Goal: Task Accomplishment & Management: Complete application form

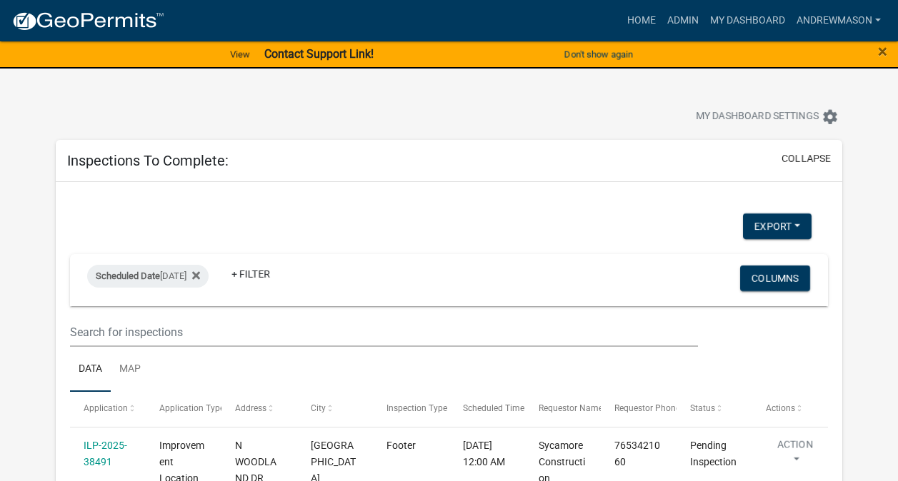
select select "3: 100"
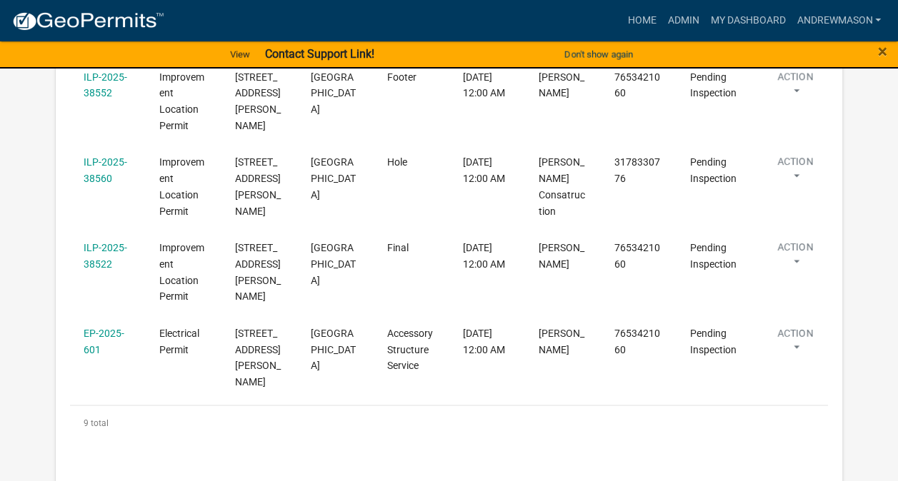
scroll to position [784, 0]
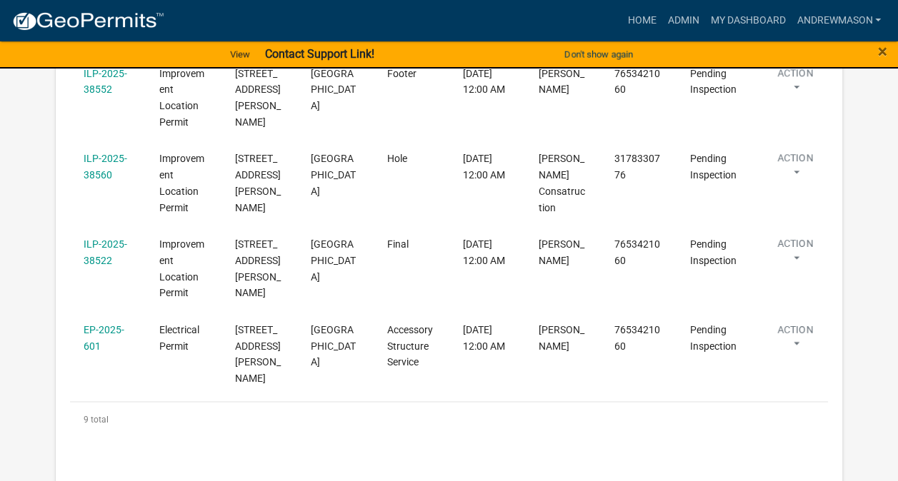
click at [99, 326] on link "EP-2025-601" at bounding box center [104, 338] width 41 height 28
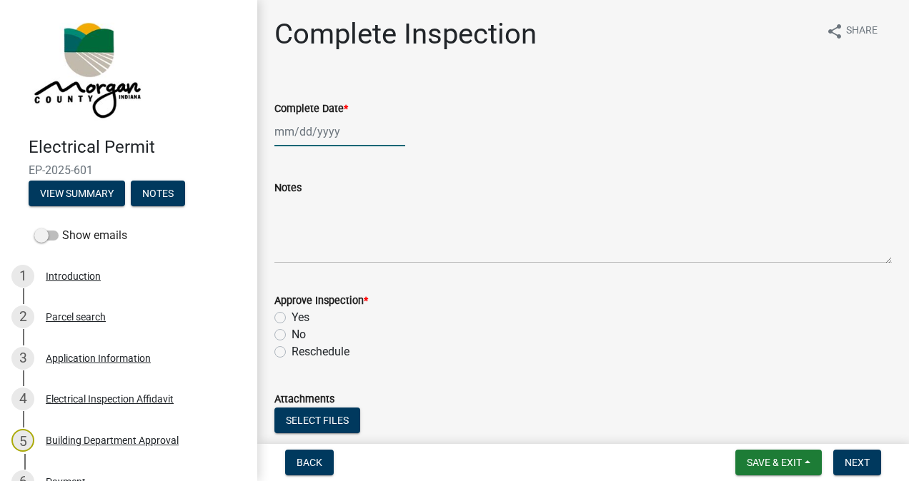
click at [313, 127] on div at bounding box center [339, 131] width 131 height 29
select select "9"
select select "2025"
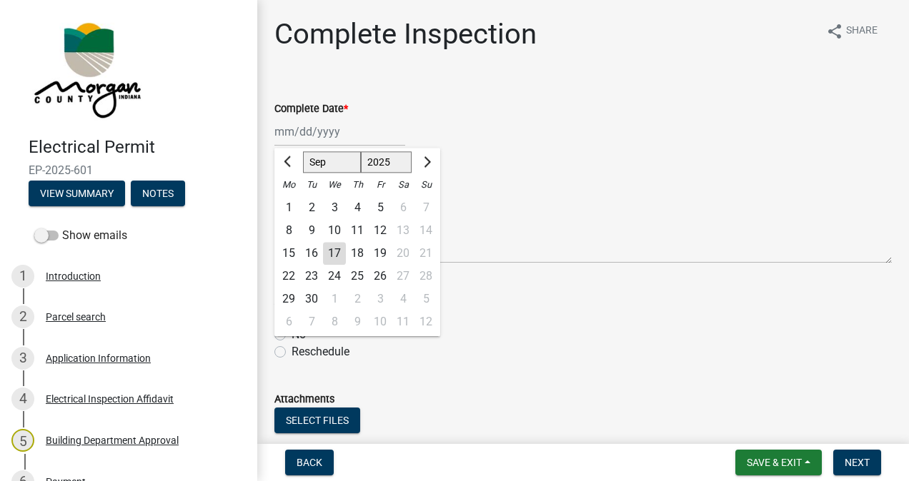
click at [338, 256] on div "17" at bounding box center [334, 253] width 23 height 23
type input "[DATE]"
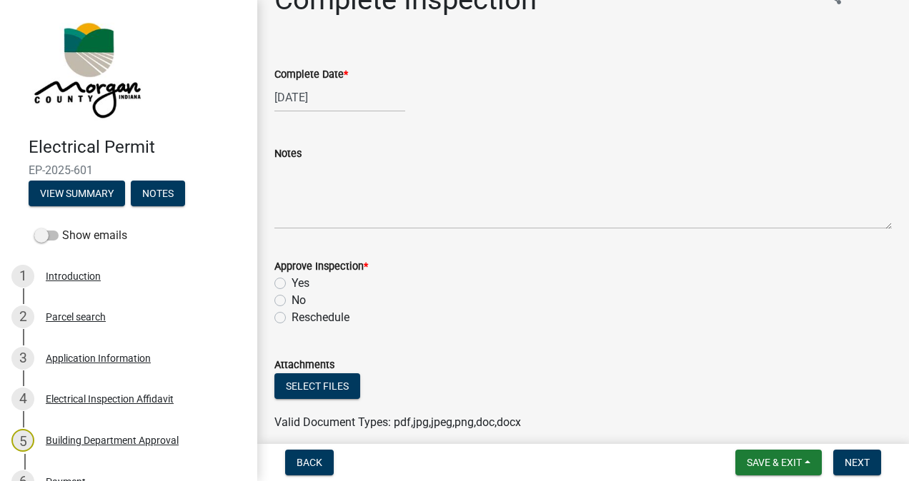
scroll to position [44, 0]
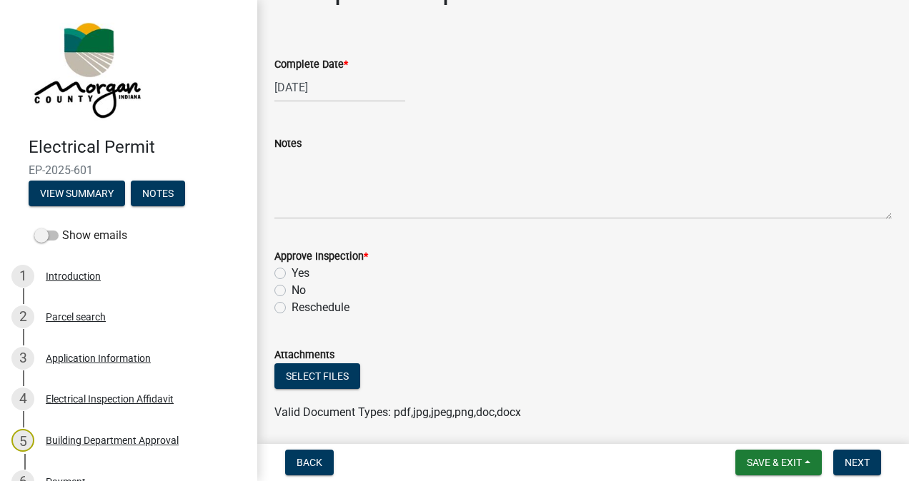
click at [291, 290] on label "No" at bounding box center [298, 290] width 14 height 17
click at [291, 290] on input "No" at bounding box center [295, 286] width 9 height 9
radio input "true"
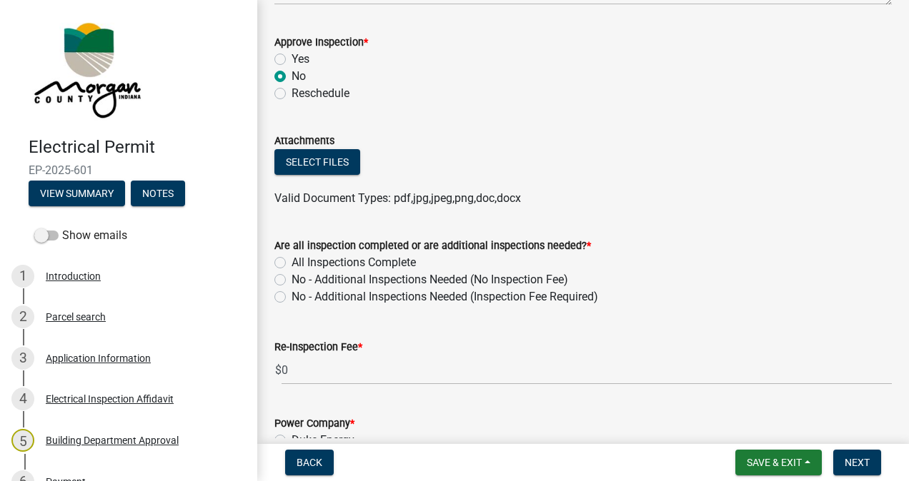
scroll to position [265, 0]
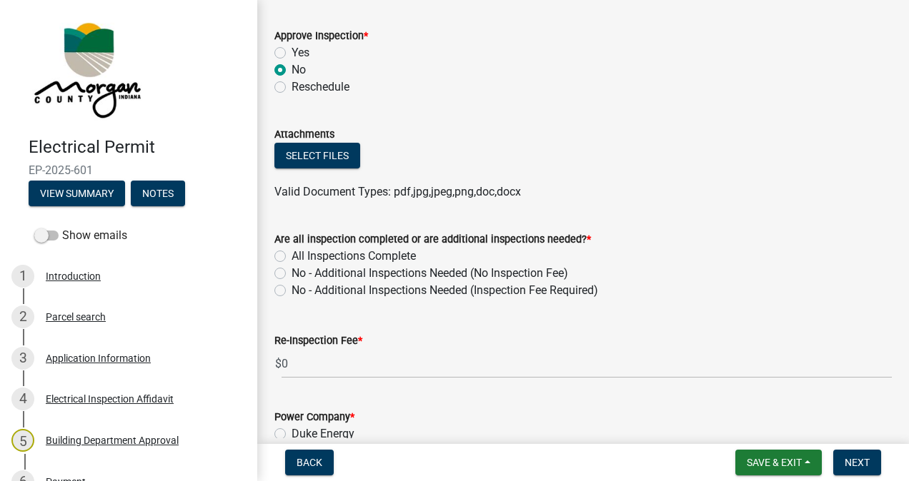
click at [291, 290] on label "No - Additional Inspections Needed (Inspection Fee Required)" at bounding box center [444, 290] width 306 height 17
click at [291, 290] on input "No - Additional Inspections Needed (Inspection Fee Required)" at bounding box center [295, 286] width 9 height 9
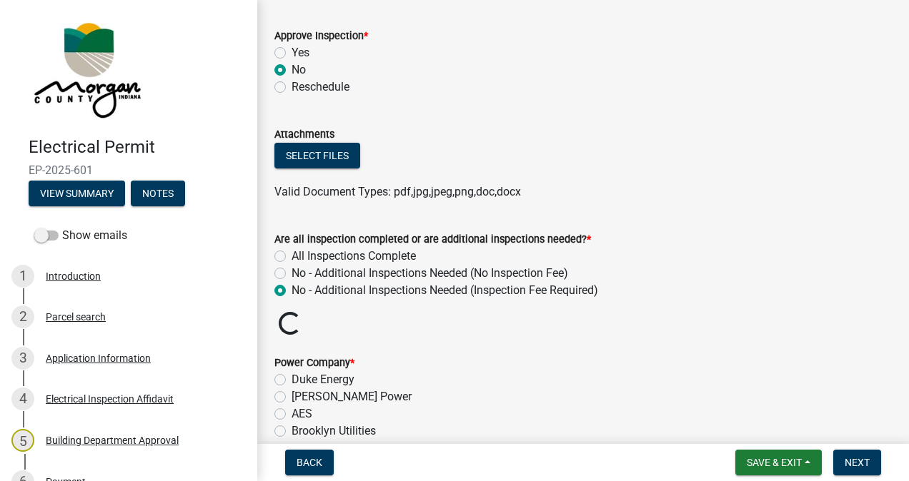
radio input "true"
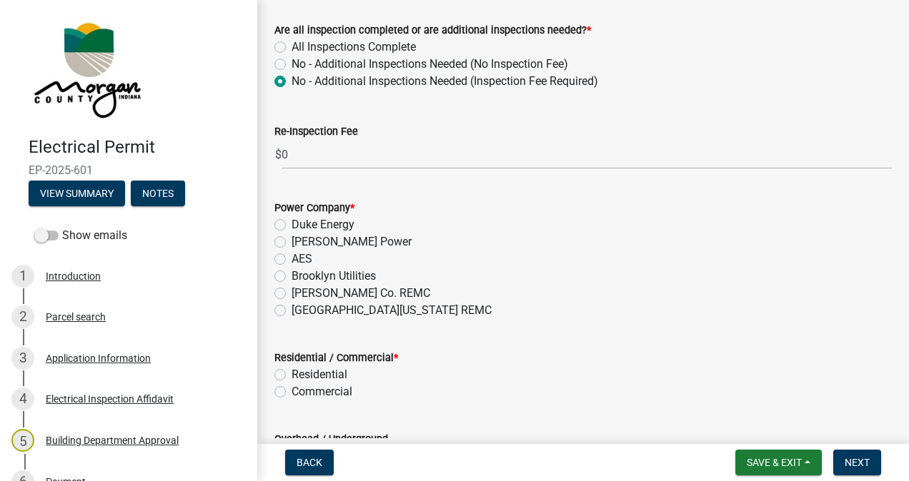
scroll to position [474, 0]
click at [291, 310] on label "[GEOGRAPHIC_DATA][US_STATE] REMC" at bounding box center [391, 310] width 200 height 17
click at [291, 310] on input "[GEOGRAPHIC_DATA][US_STATE] REMC" at bounding box center [295, 306] width 9 height 9
radio input "true"
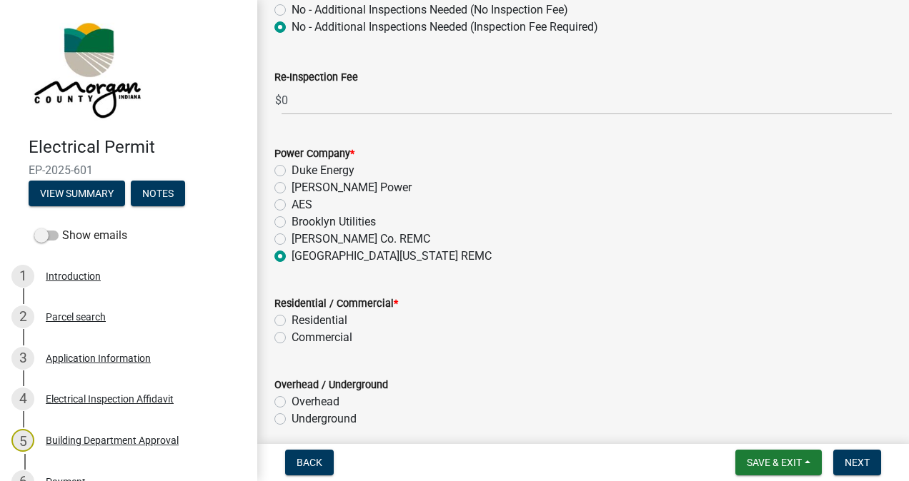
scroll to position [545, 0]
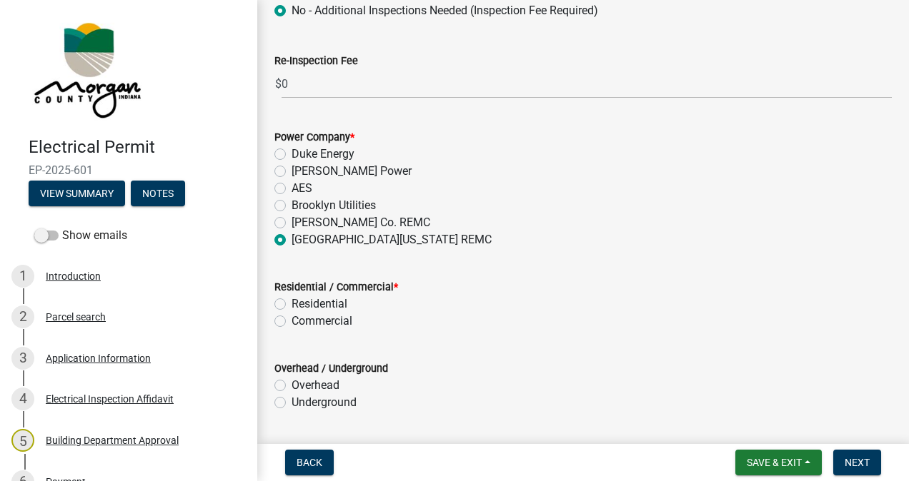
click at [291, 305] on label "Residential" at bounding box center [319, 304] width 56 height 17
click at [291, 305] on input "Residential" at bounding box center [295, 300] width 9 height 9
radio input "true"
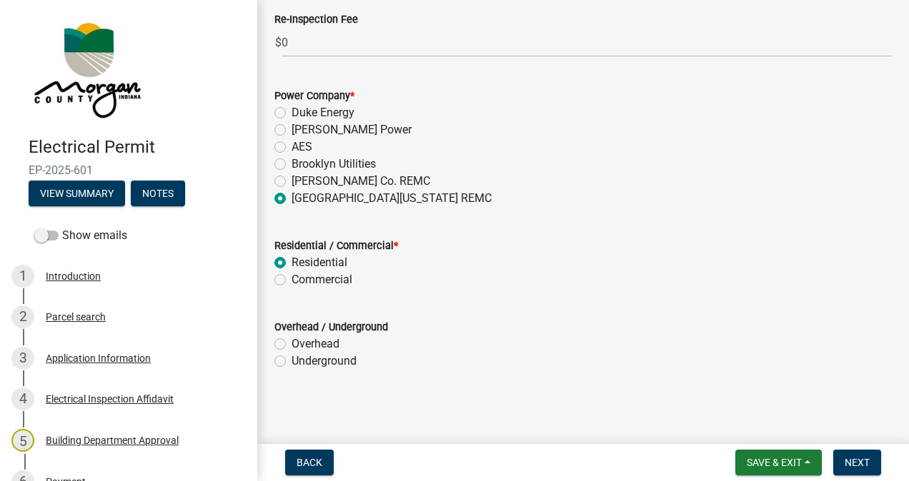
click at [291, 366] on label "Underground" at bounding box center [323, 361] width 65 height 17
click at [291, 362] on input "Underground" at bounding box center [295, 357] width 9 height 9
radio input "true"
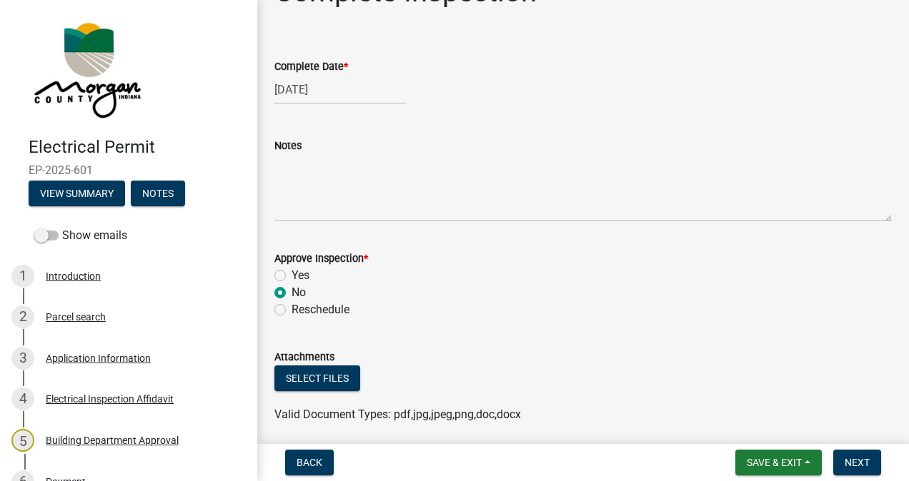
scroll to position [0, 0]
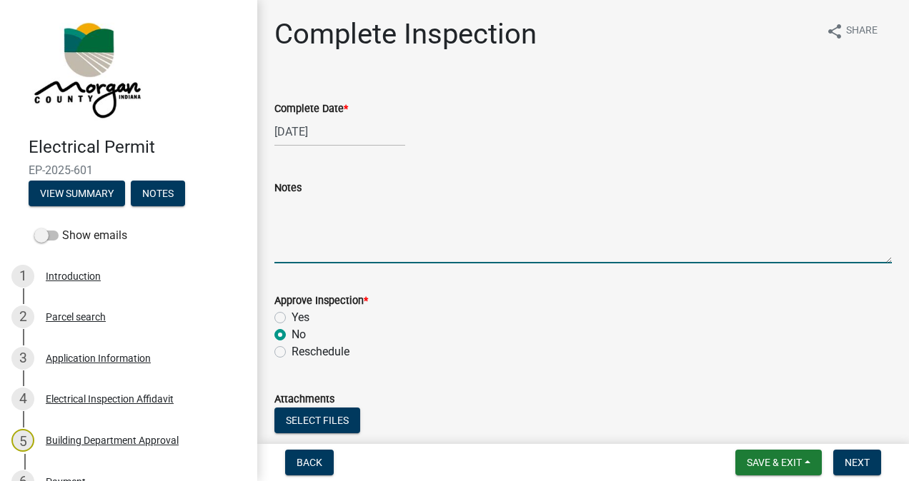
click at [314, 210] on textarea "Notes" at bounding box center [582, 229] width 617 height 67
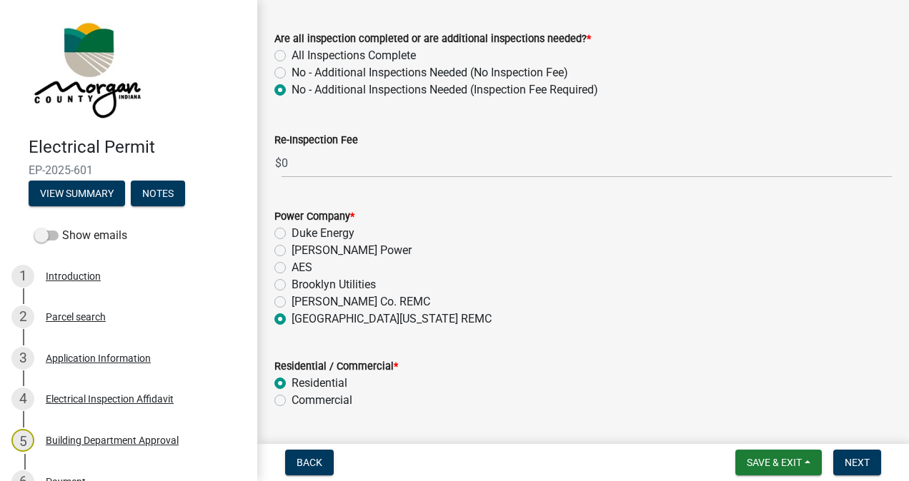
scroll to position [467, 0]
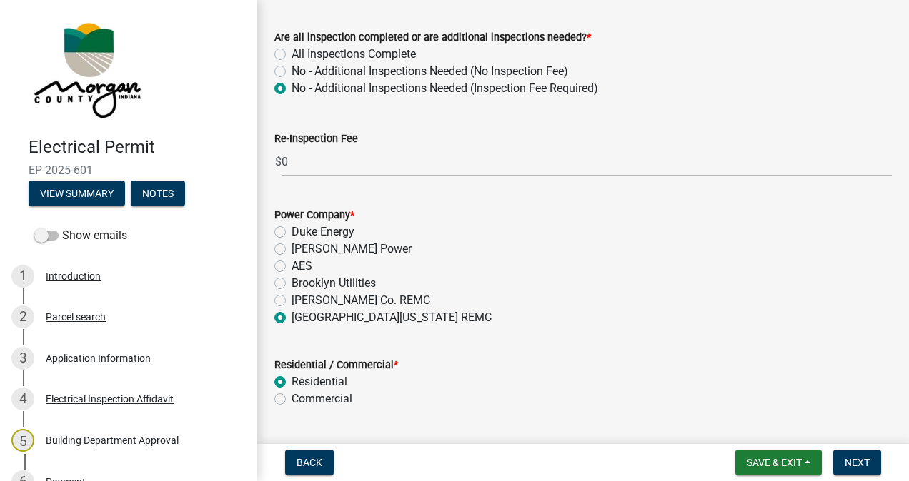
type textarea "In the sub panel (inside the barn), the neutral wires and ground wires cannot s…"
click at [356, 164] on input "0" at bounding box center [586, 161] width 610 height 29
type input "50"
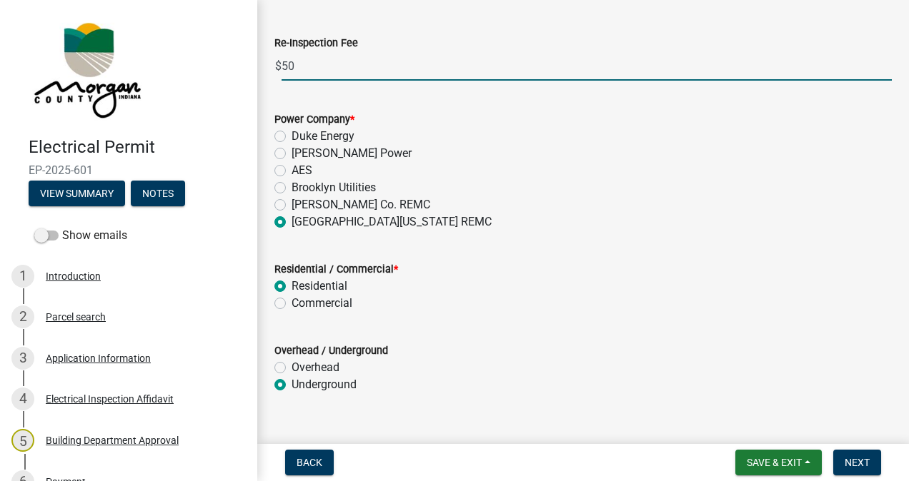
scroll to position [586, 0]
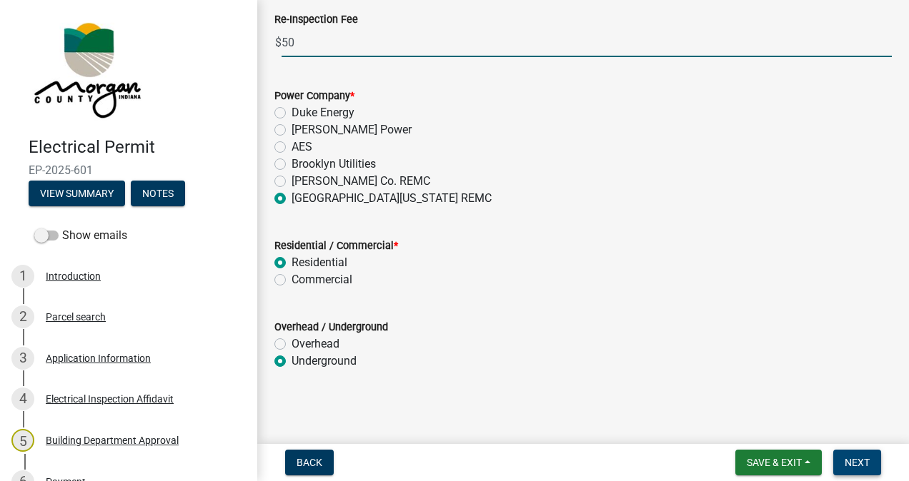
click at [848, 458] on span "Next" at bounding box center [856, 462] width 25 height 11
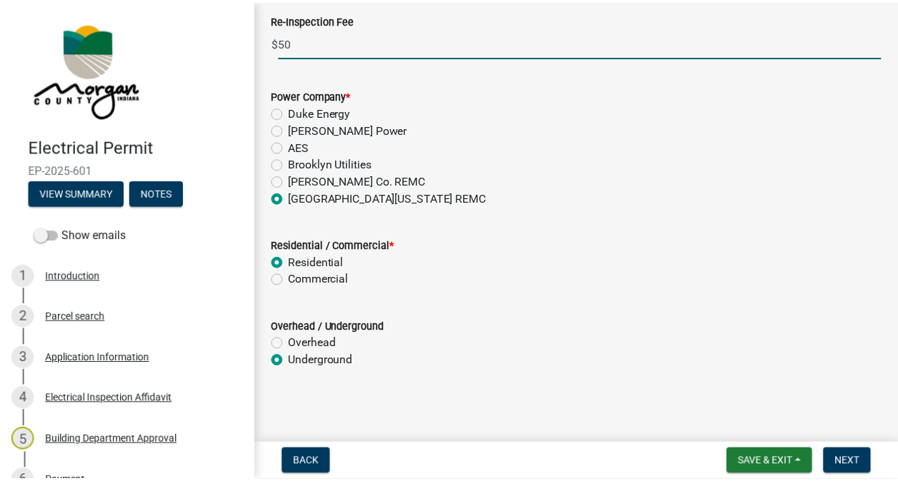
scroll to position [0, 0]
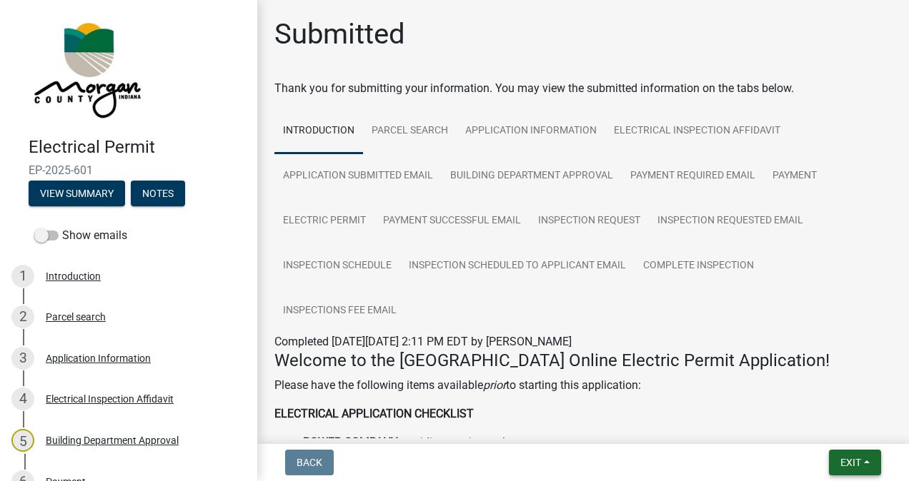
click at [842, 459] on span "Exit" at bounding box center [850, 462] width 21 height 11
click at [826, 425] on button "Save & Exit" at bounding box center [824, 426] width 114 height 34
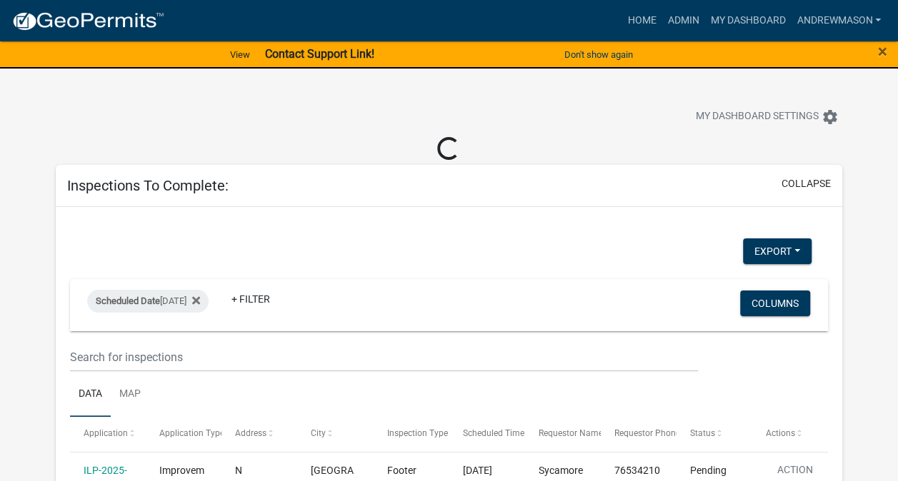
select select "3: 100"
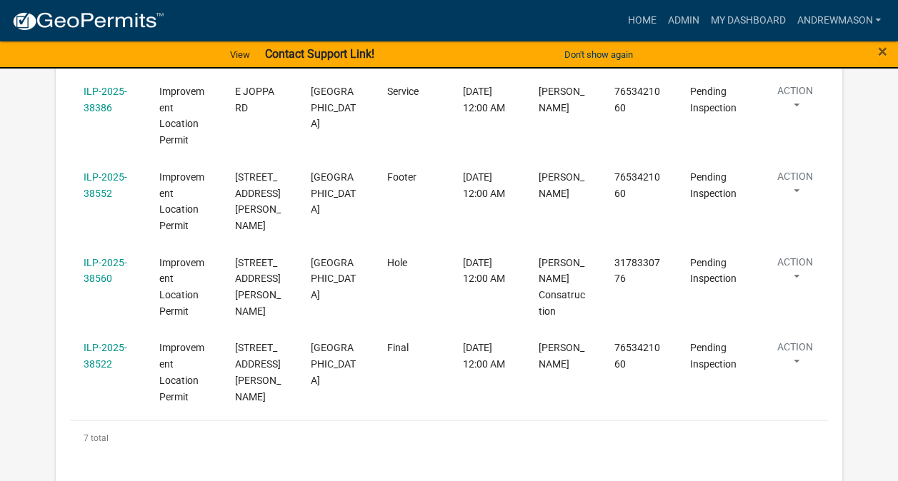
scroll to position [596, 0]
click at [117, 181] on link "ILP-2025-38552" at bounding box center [106, 185] width 44 height 28
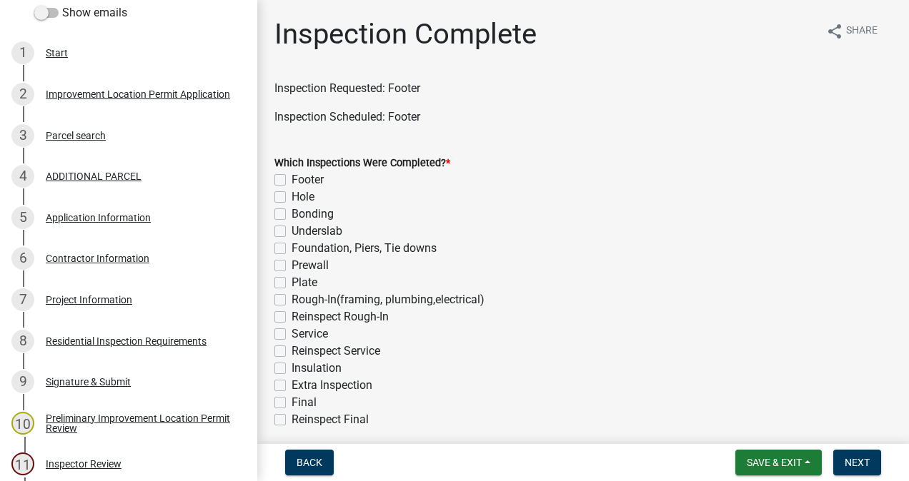
scroll to position [244, 0]
click at [107, 298] on div "Project Information" at bounding box center [89, 299] width 86 height 10
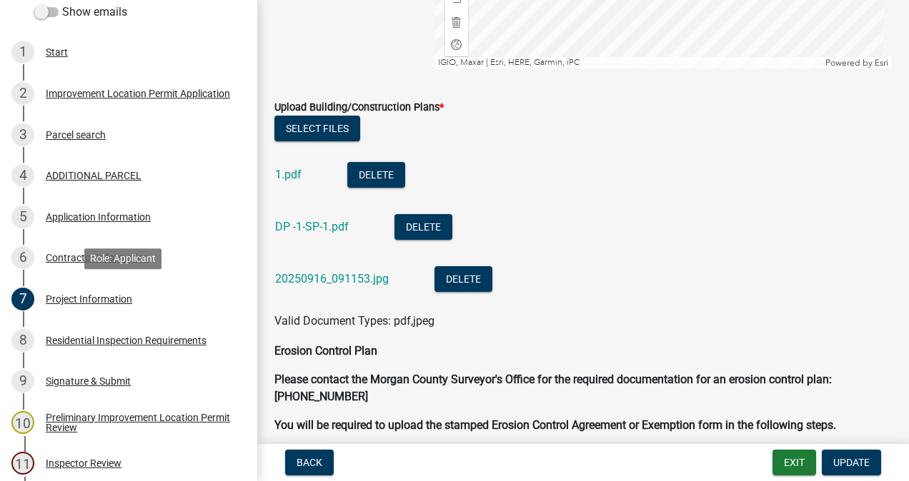
scroll to position [3504, 0]
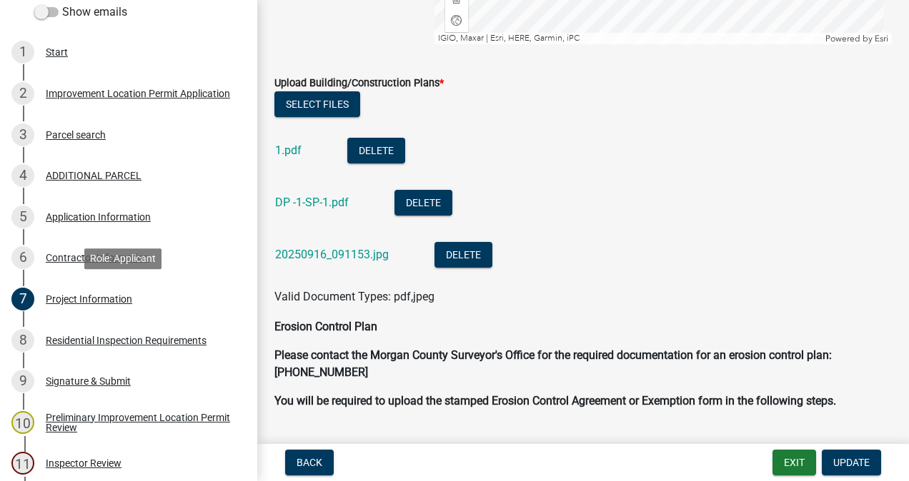
click at [292, 149] on link "1.pdf" at bounding box center [288, 151] width 26 height 14
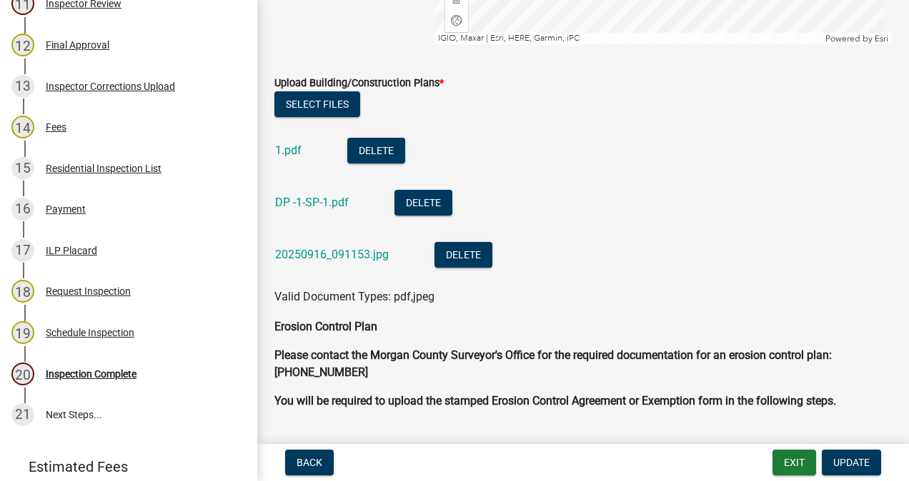
scroll to position [791, 0]
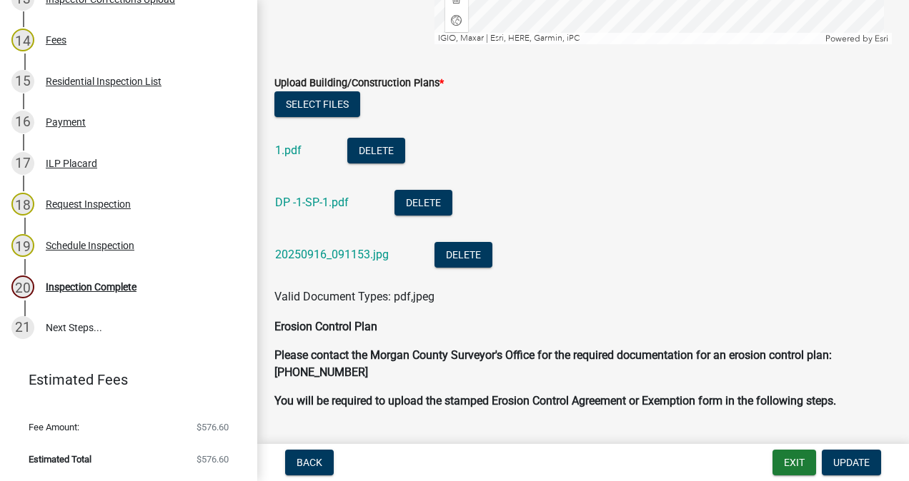
click at [113, 293] on div "20 Inspection Complete" at bounding box center [122, 287] width 223 height 23
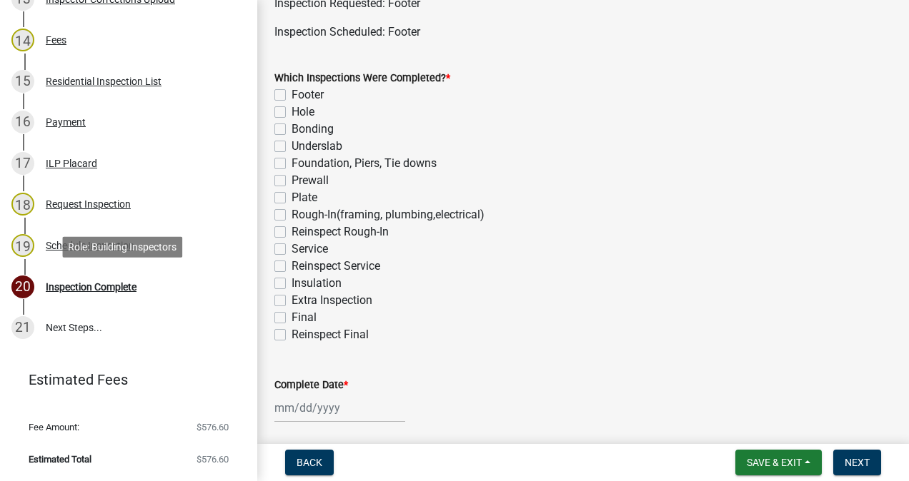
scroll to position [93, 0]
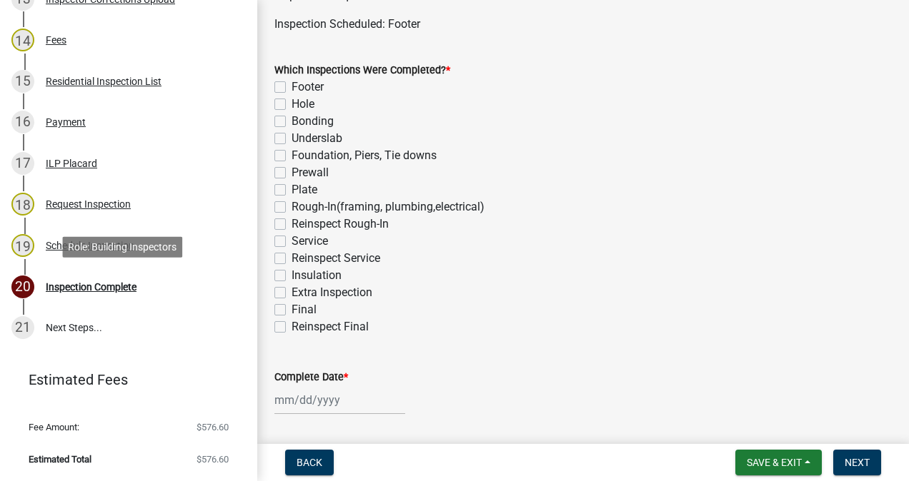
click at [291, 89] on label "Footer" at bounding box center [307, 87] width 32 height 17
click at [291, 88] on input "Footer" at bounding box center [295, 83] width 9 height 9
checkbox input "true"
checkbox input "false"
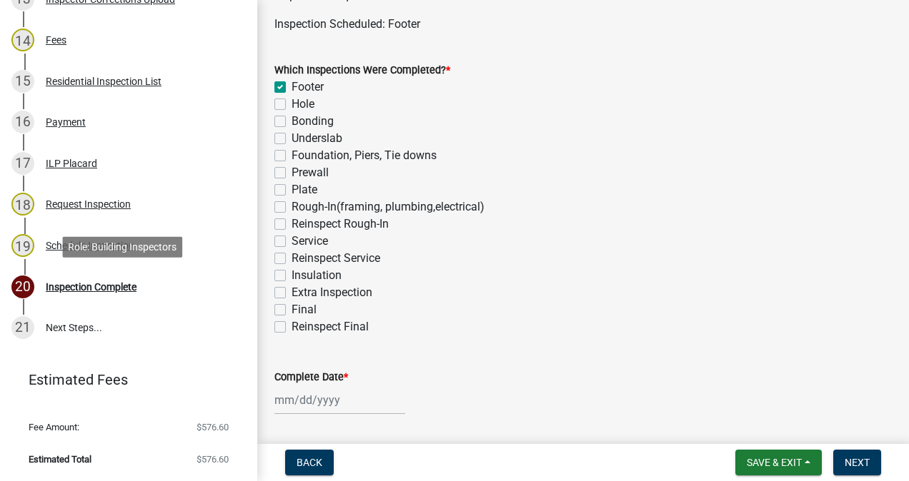
checkbox input "false"
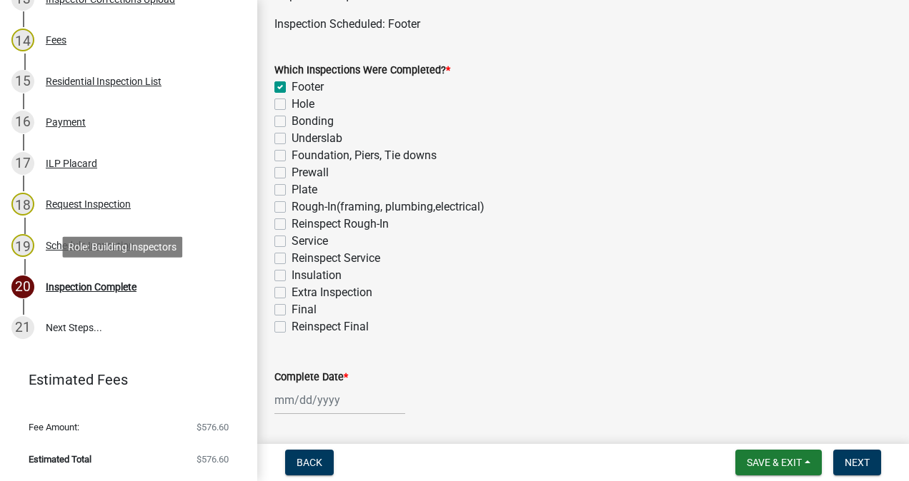
checkbox input "false"
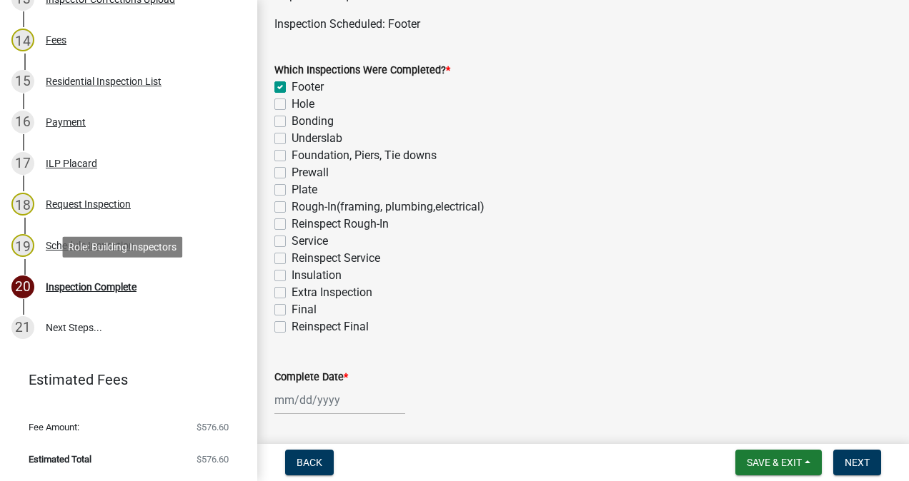
checkbox input "false"
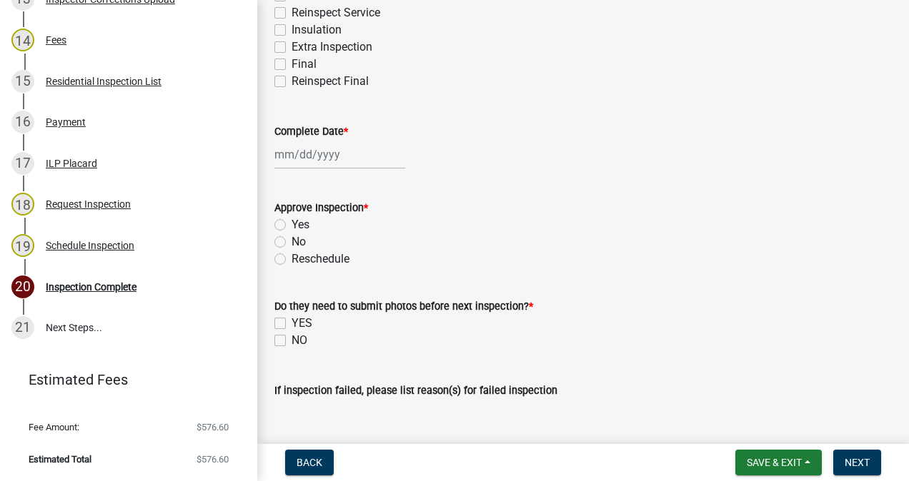
scroll to position [386, 0]
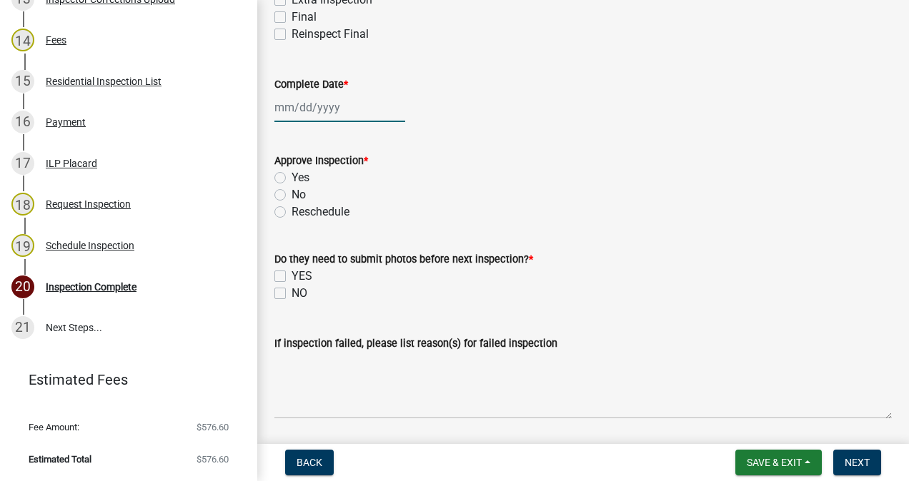
click at [326, 101] on div at bounding box center [339, 107] width 131 height 29
select select "9"
select select "2025"
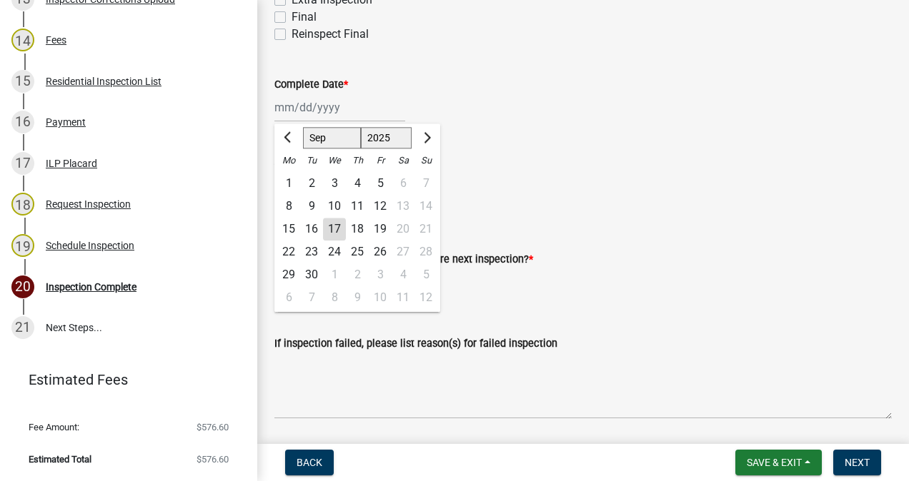
click at [340, 227] on div "17" at bounding box center [334, 229] width 23 height 23
type input "[DATE]"
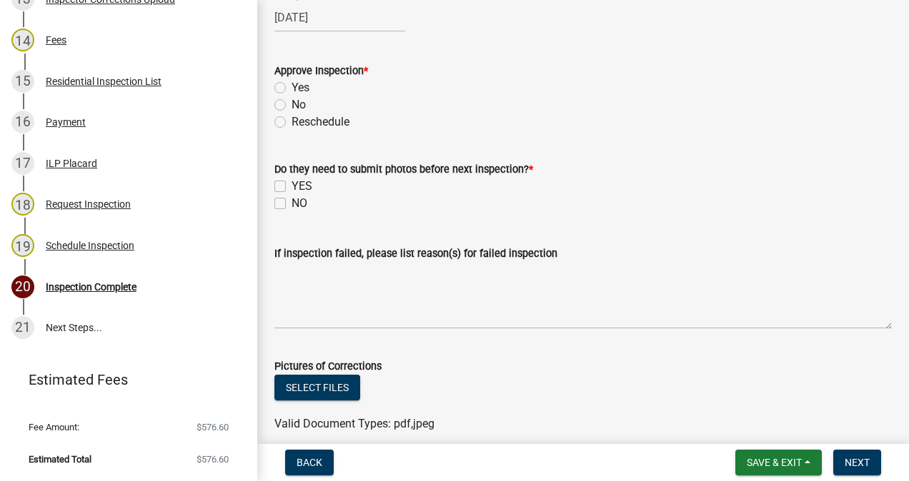
scroll to position [477, 0]
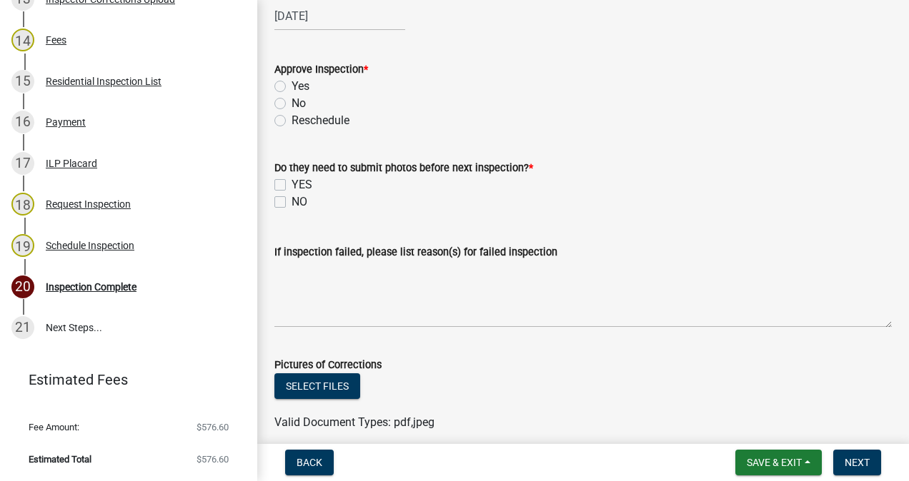
click at [291, 86] on label "Yes" at bounding box center [300, 86] width 18 height 17
click at [291, 86] on input "Yes" at bounding box center [295, 82] width 9 height 9
radio input "true"
click at [291, 201] on label "NO" at bounding box center [299, 202] width 16 height 17
click at [291, 201] on input "NO" at bounding box center [295, 198] width 9 height 9
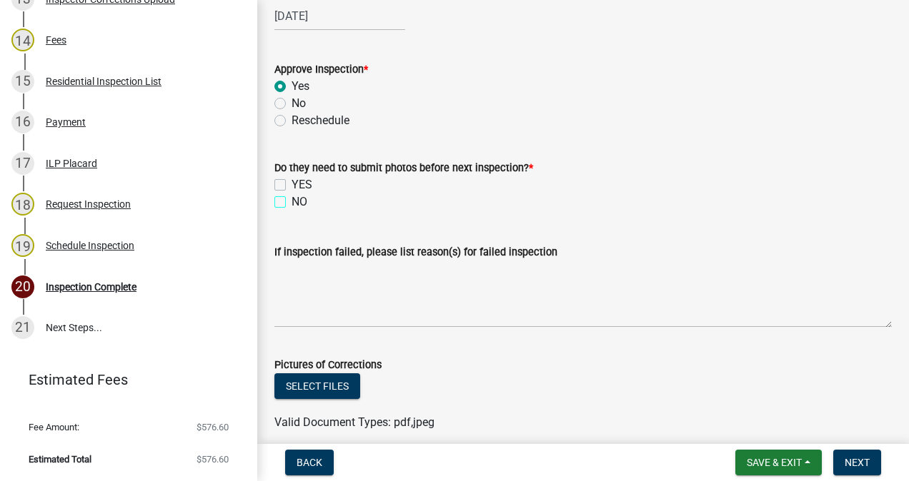
checkbox input "true"
checkbox input "false"
checkbox input "true"
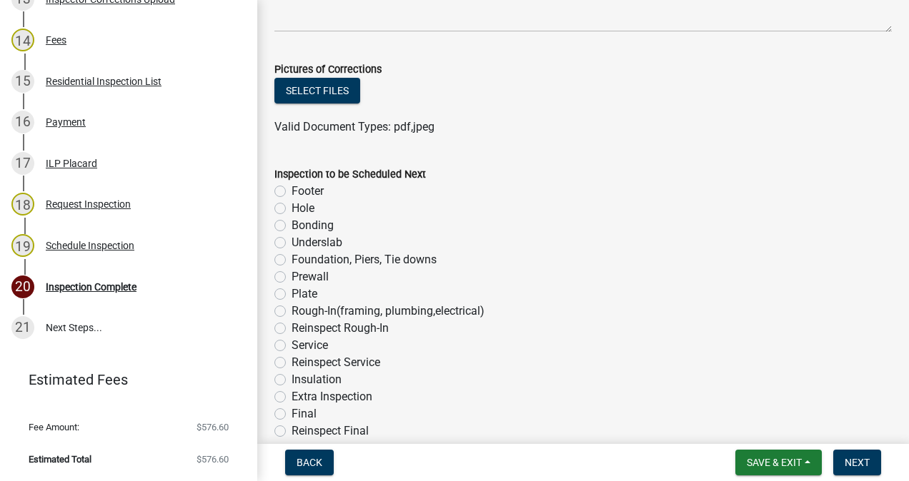
scroll to position [774, 0]
click at [291, 245] on label "Underslab" at bounding box center [316, 242] width 51 height 17
click at [291, 243] on input "Underslab" at bounding box center [295, 238] width 9 height 9
radio input "true"
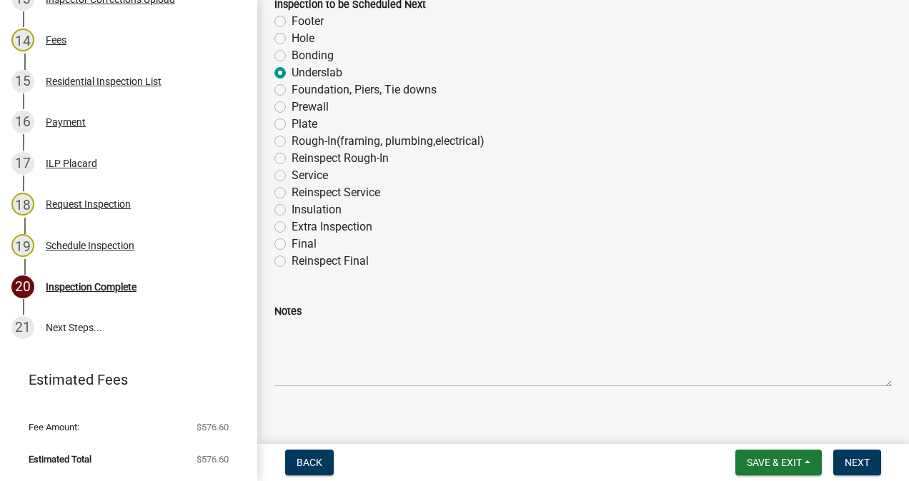
scroll to position [950, 0]
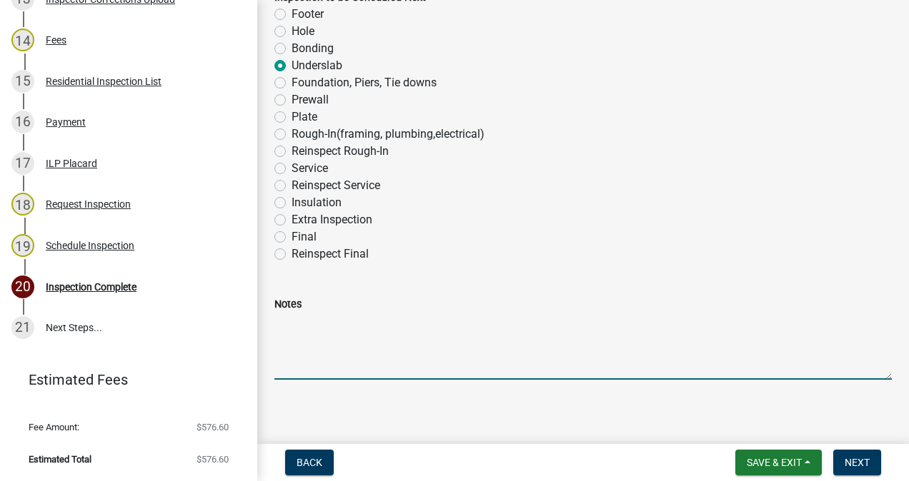
click at [376, 324] on textarea "Notes" at bounding box center [582, 346] width 617 height 67
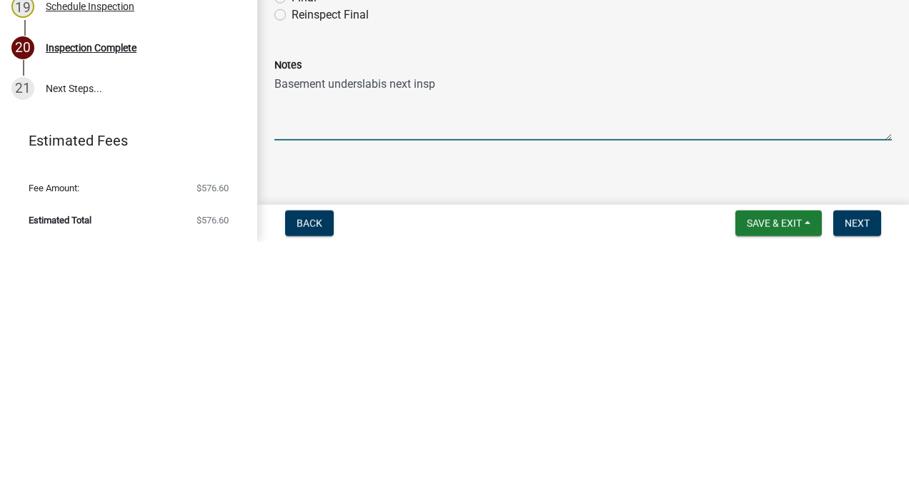
click at [363, 326] on textarea "Basement underslabis next insp" at bounding box center [582, 346] width 617 height 67
click at [429, 326] on textarea "Basement underslabis next insp" at bounding box center [582, 346] width 617 height 67
click at [554, 329] on textarea "Basement underslabis next insp" at bounding box center [582, 346] width 617 height 67
type textarea "Basement underslab is next inspection."
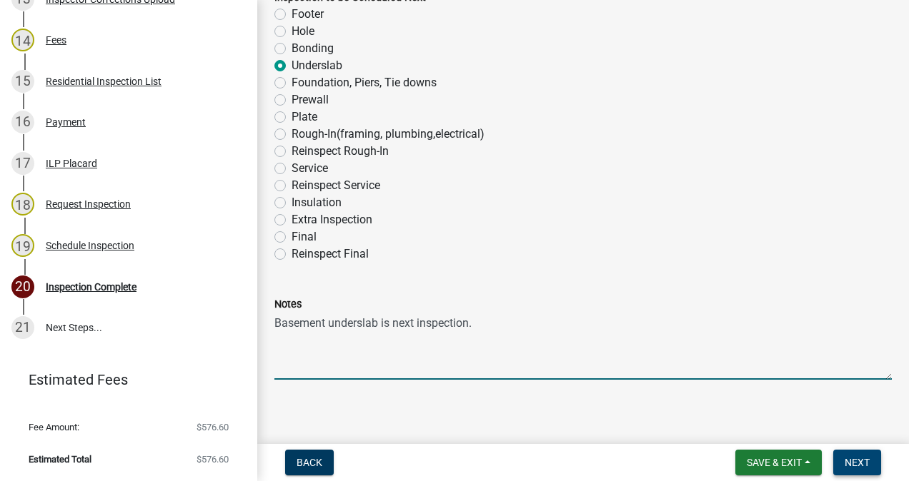
click at [853, 457] on span "Next" at bounding box center [856, 462] width 25 height 11
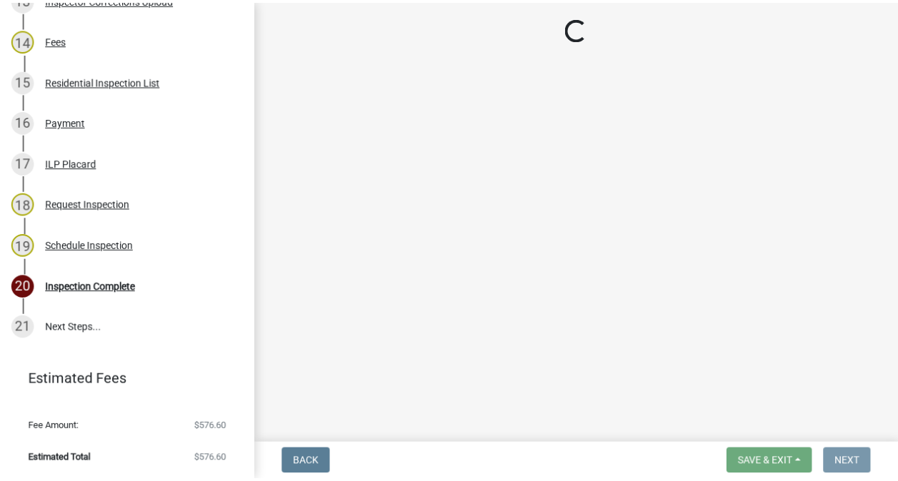
scroll to position [0, 0]
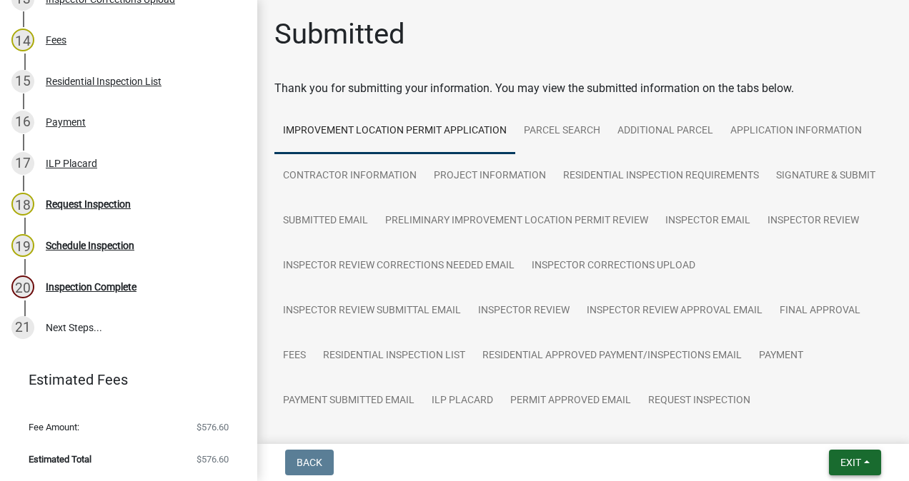
click at [840, 461] on span "Exit" at bounding box center [850, 462] width 21 height 11
click at [832, 426] on button "Save & Exit" at bounding box center [824, 426] width 114 height 34
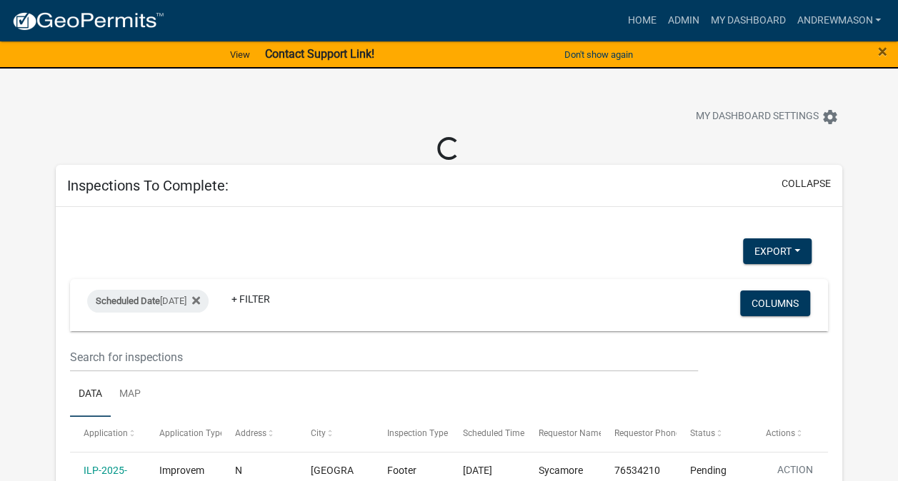
select select "3: 100"
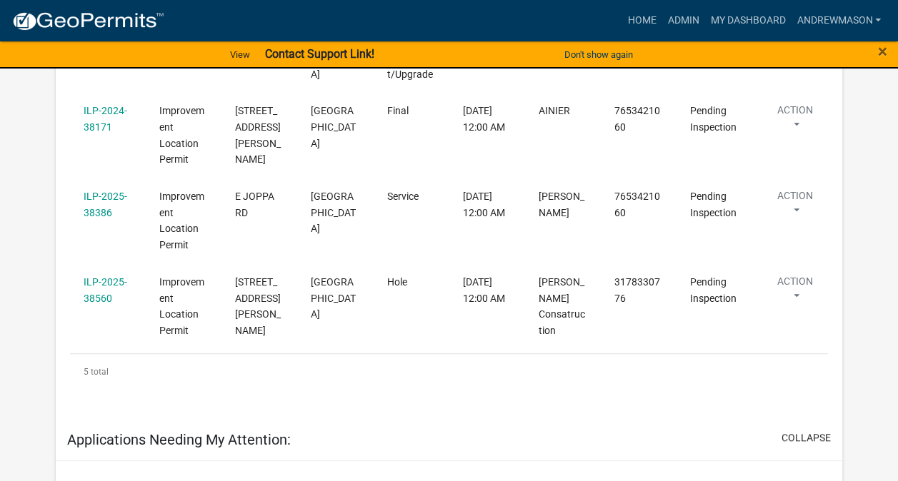
scroll to position [492, 0]
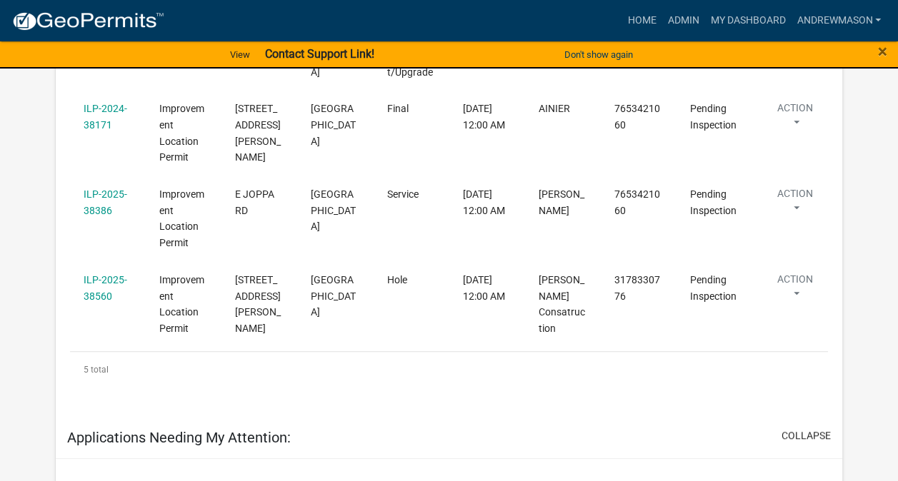
click at [114, 281] on link "ILP-2025-38560" at bounding box center [106, 288] width 44 height 28
click at [104, 281] on link "ILP-2025-38560" at bounding box center [106, 288] width 44 height 28
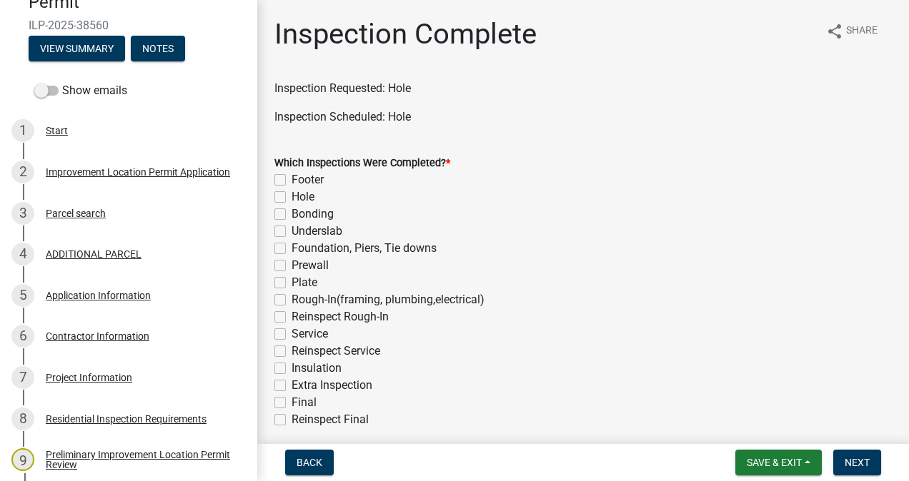
scroll to position [279, 0]
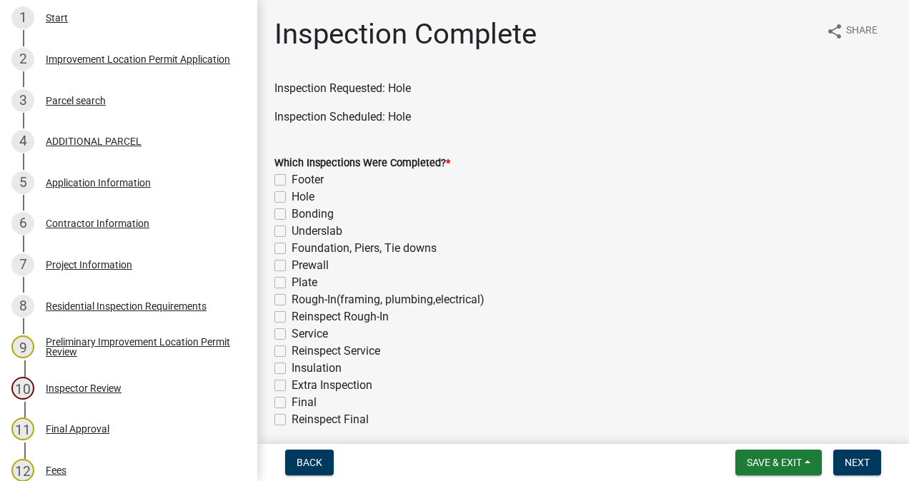
click at [94, 267] on div "Project Information" at bounding box center [89, 265] width 86 height 10
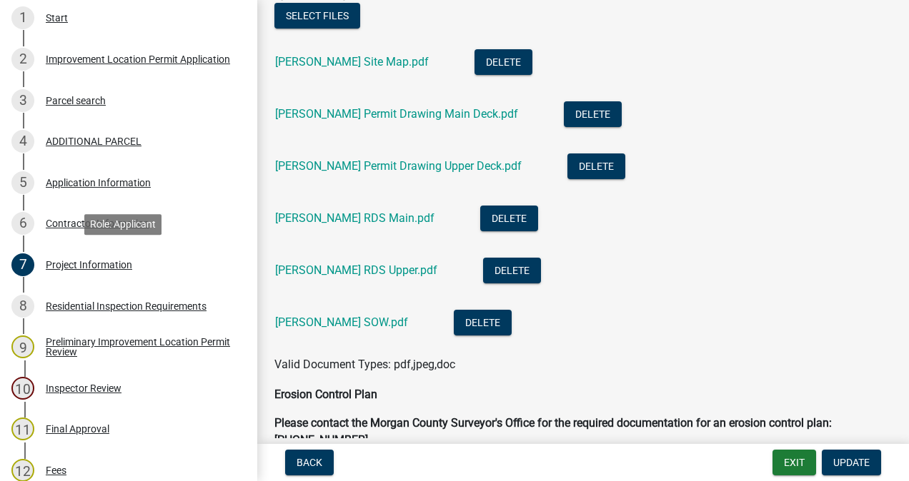
scroll to position [2883, 0]
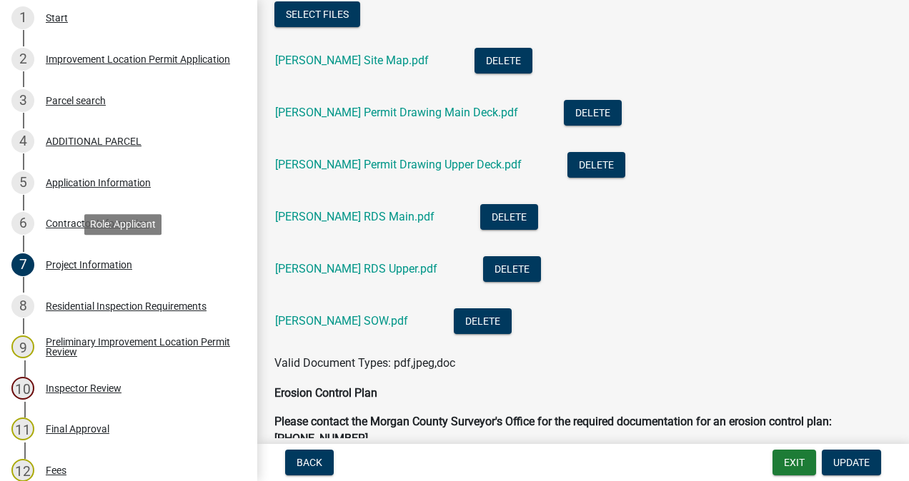
click at [471, 109] on link "[PERSON_NAME] Permit Drawing Main Deck.pdf" at bounding box center [396, 113] width 243 height 14
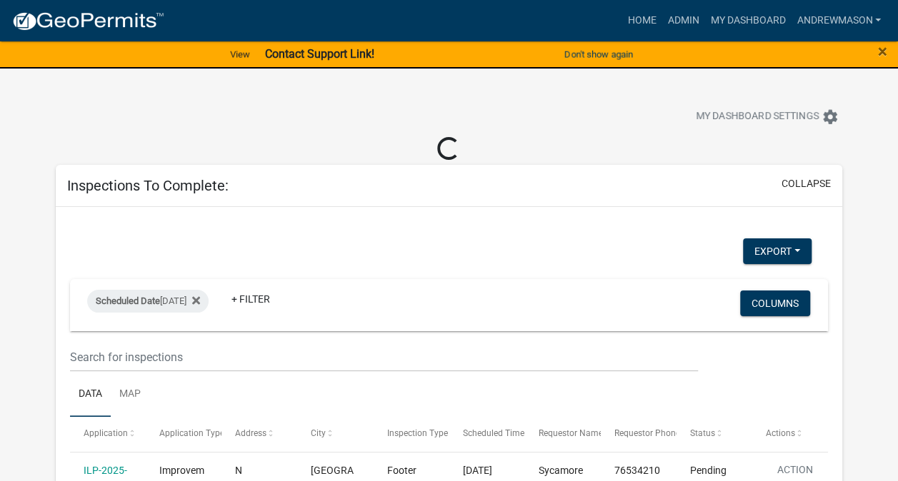
select select "3: 100"
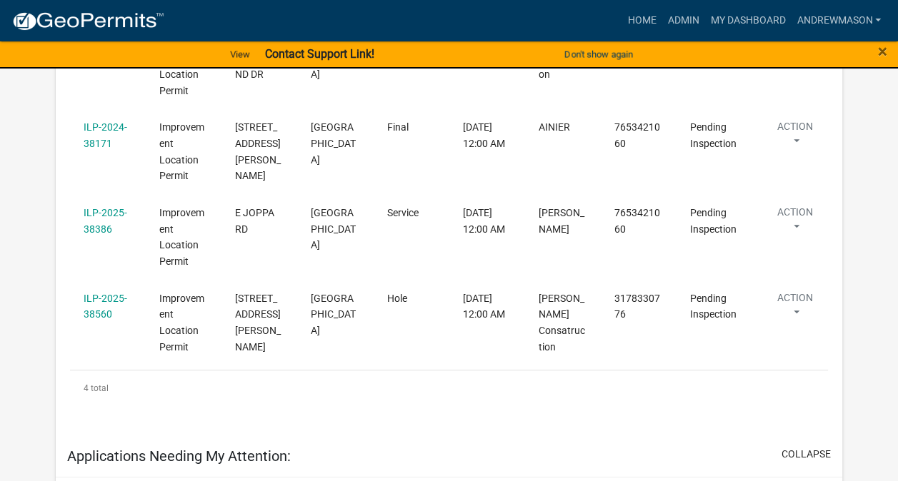
scroll to position [406, 0]
click at [104, 301] on link "ILP-2025-38560" at bounding box center [106, 305] width 44 height 28
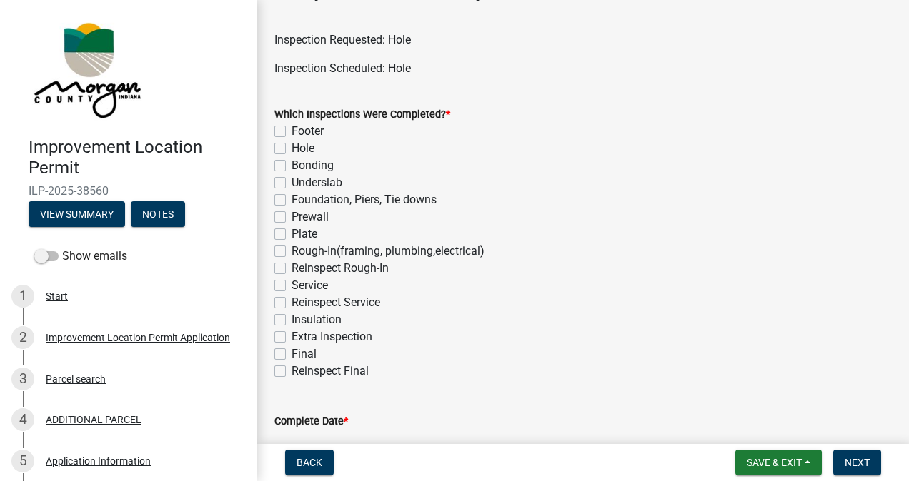
scroll to position [54, 0]
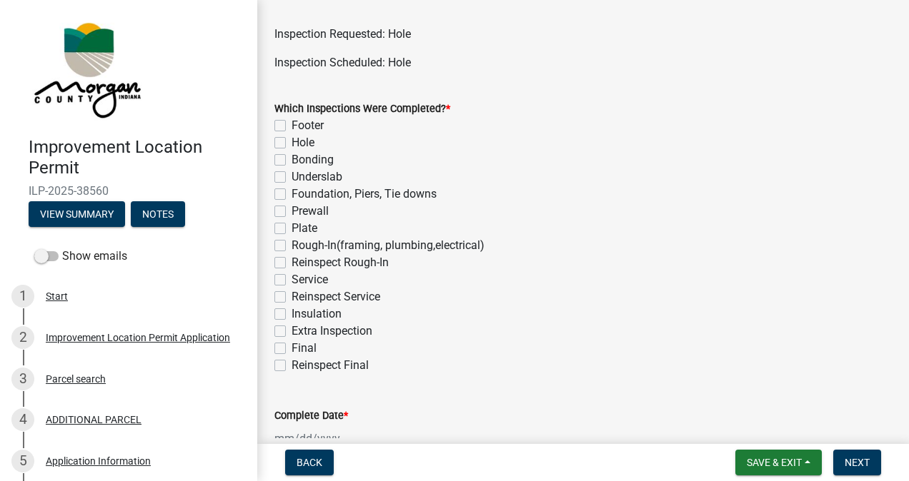
click at [291, 143] on label "Hole" at bounding box center [302, 142] width 23 height 17
click at [291, 143] on input "Hole" at bounding box center [295, 138] width 9 height 9
checkbox input "true"
checkbox input "false"
checkbox input "true"
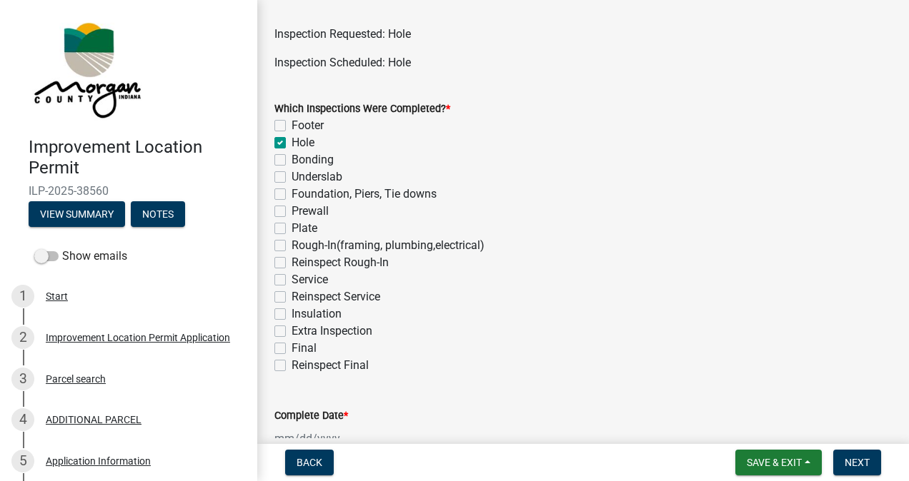
checkbox input "false"
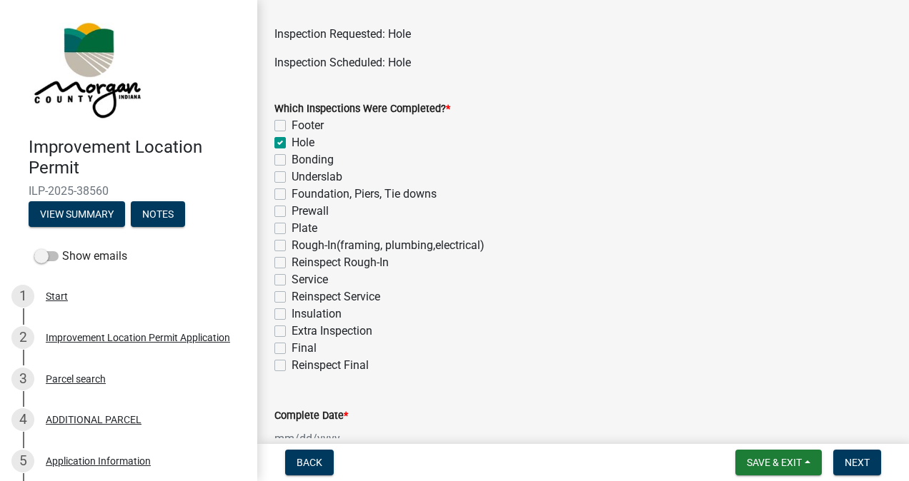
checkbox input "false"
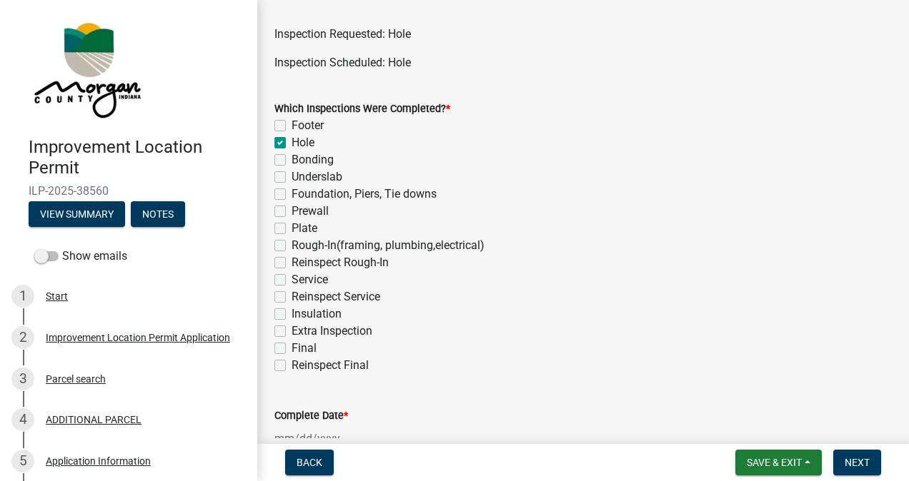
checkbox input "false"
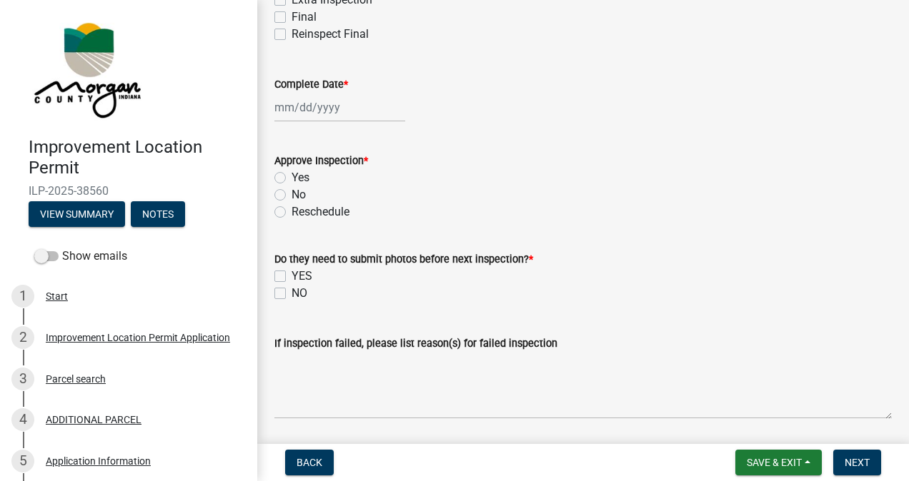
scroll to position [387, 0]
click at [330, 103] on div at bounding box center [339, 105] width 131 height 29
select select "9"
select select "2025"
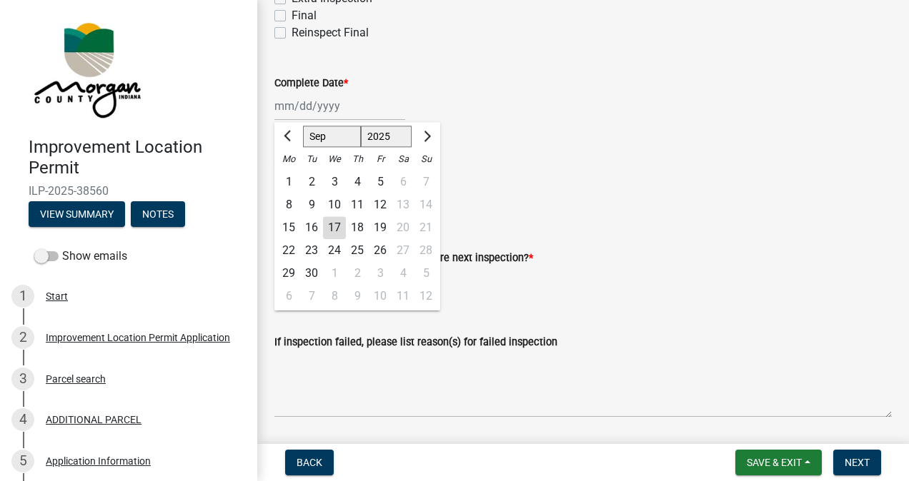
click at [336, 231] on div "17" at bounding box center [334, 227] width 23 height 23
type input "[DATE]"
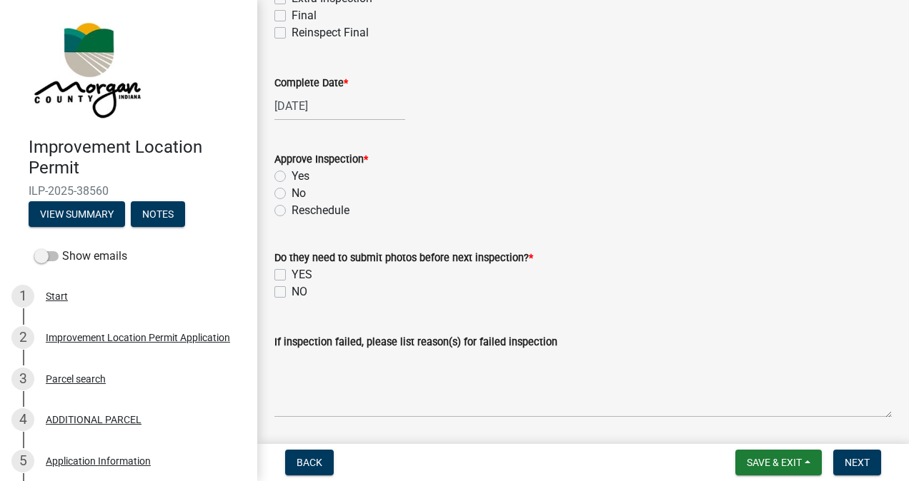
click at [291, 176] on label "Yes" at bounding box center [300, 176] width 18 height 17
click at [291, 176] on input "Yes" at bounding box center [295, 172] width 9 height 9
radio input "true"
click at [291, 291] on label "NO" at bounding box center [299, 292] width 16 height 17
click at [291, 291] on input "NO" at bounding box center [295, 288] width 9 height 9
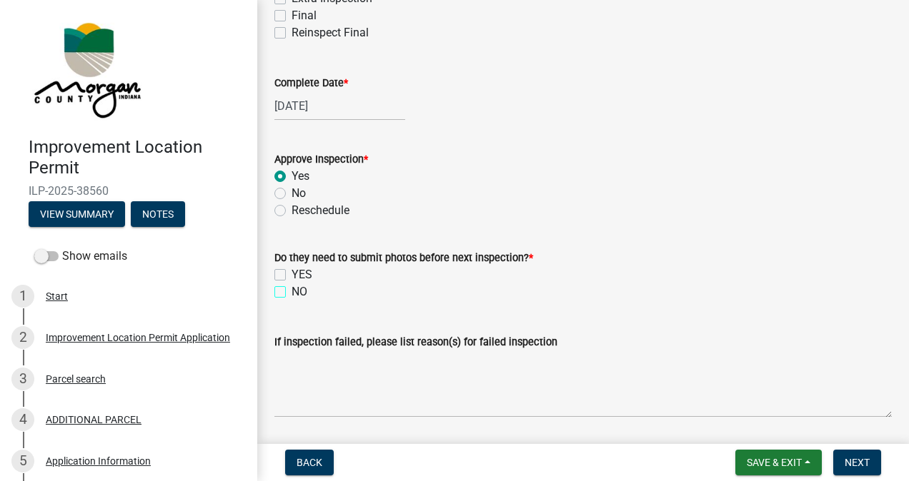
checkbox input "true"
checkbox input "false"
checkbox input "true"
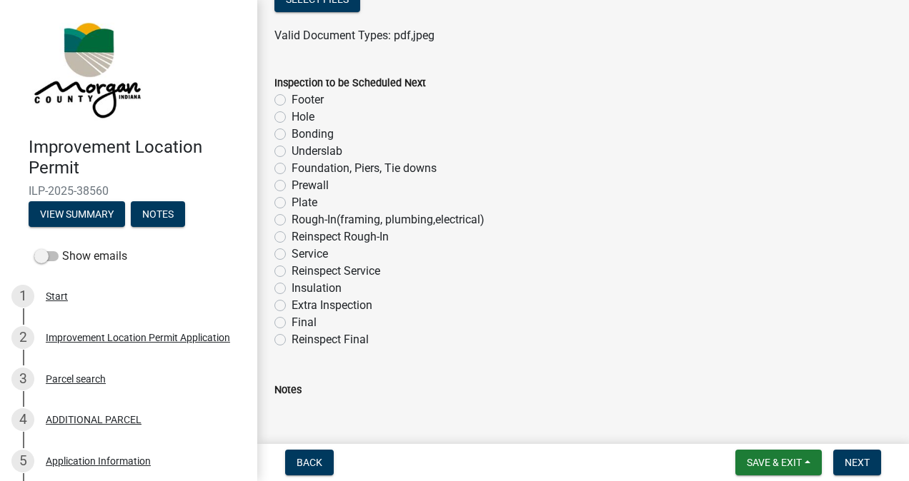
scroll to position [873, 0]
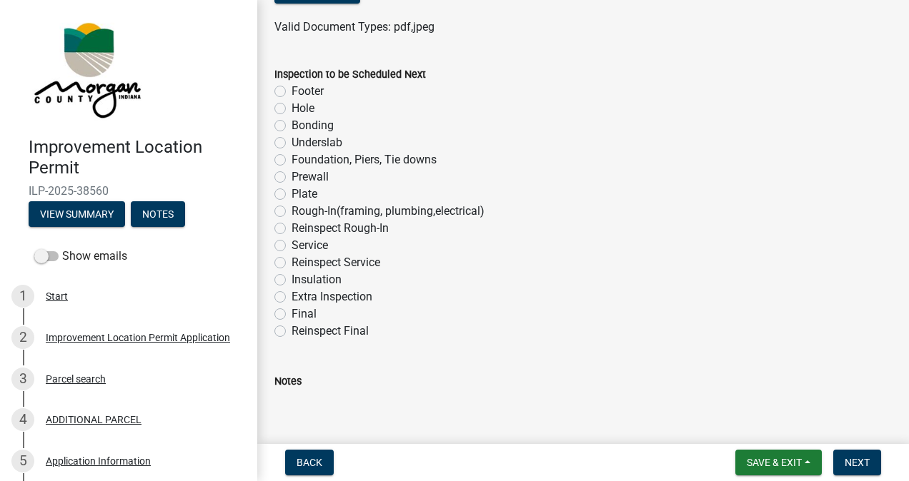
click at [291, 315] on label "Final" at bounding box center [303, 314] width 25 height 17
click at [291, 315] on input "Final" at bounding box center [295, 310] width 9 height 9
radio input "true"
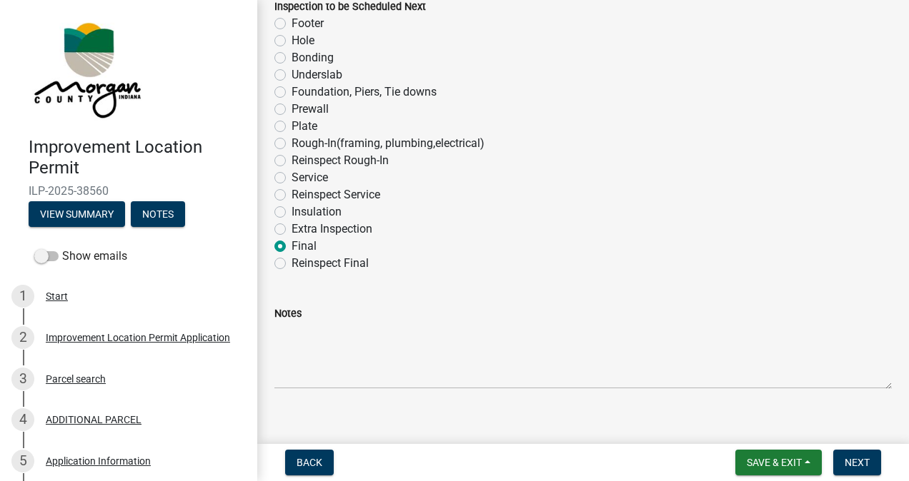
scroll to position [959, 0]
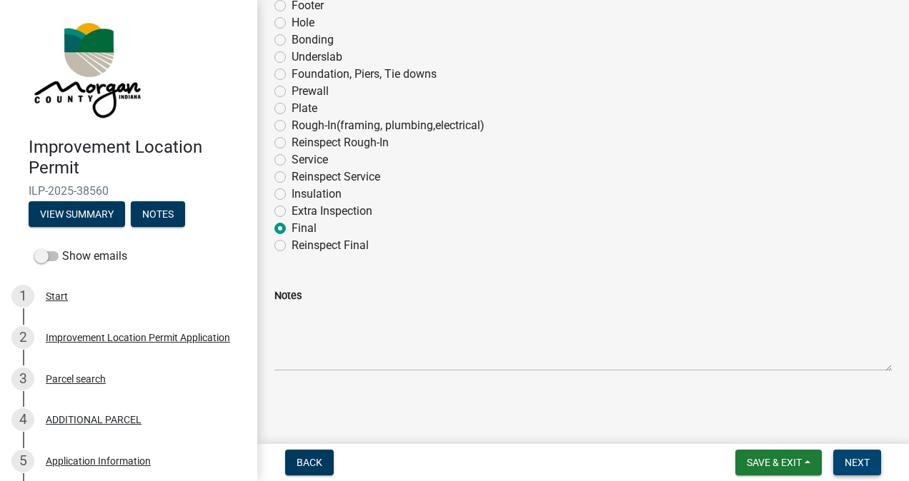
click at [850, 462] on span "Next" at bounding box center [856, 462] width 25 height 11
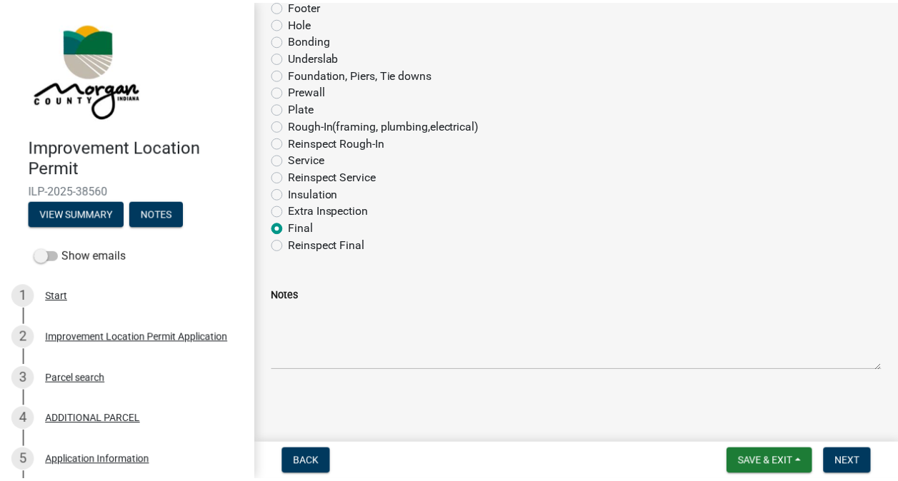
scroll to position [0, 0]
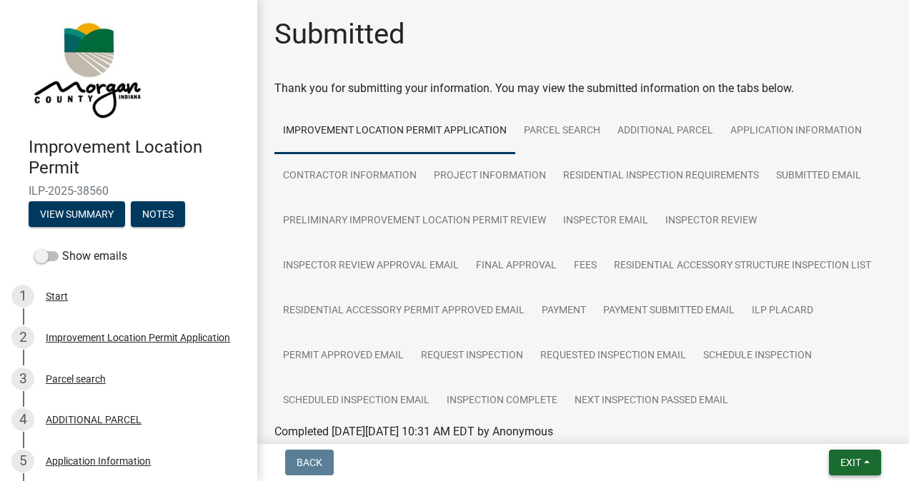
click at [844, 461] on span "Exit" at bounding box center [850, 462] width 21 height 11
click at [824, 425] on button "Save & Exit" at bounding box center [824, 426] width 114 height 34
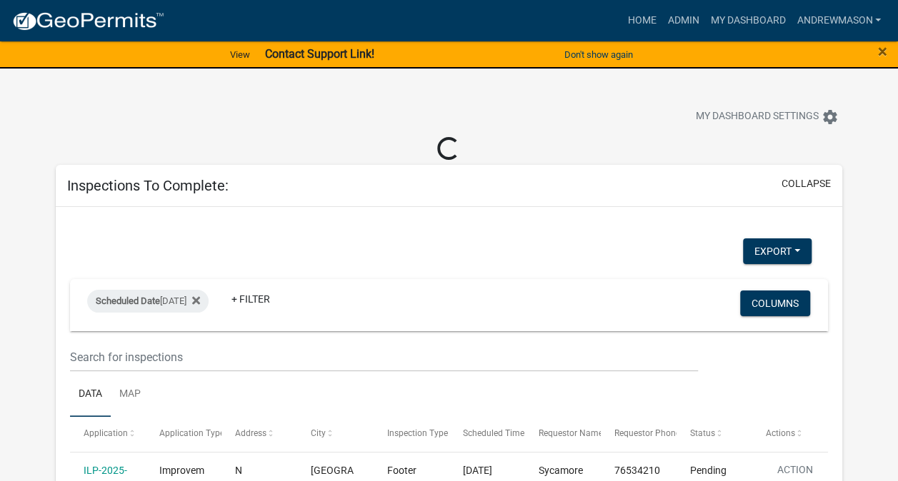
select select "3: 100"
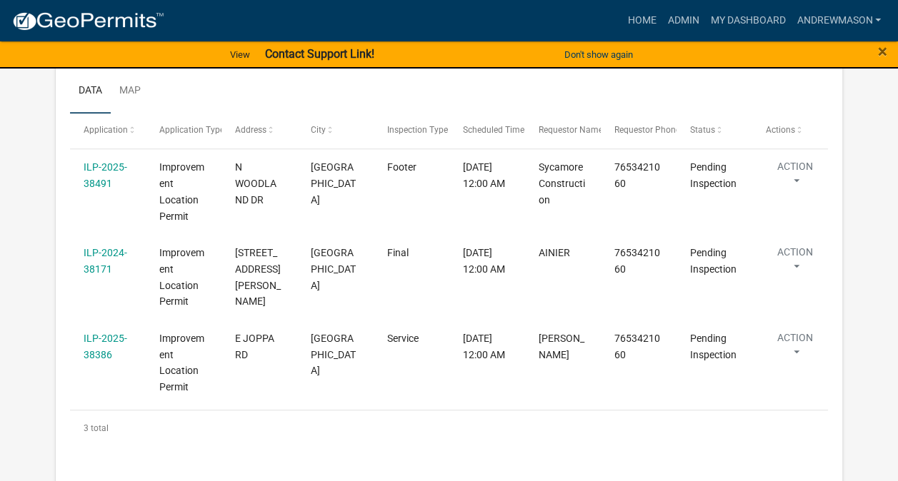
scroll to position [288, 0]
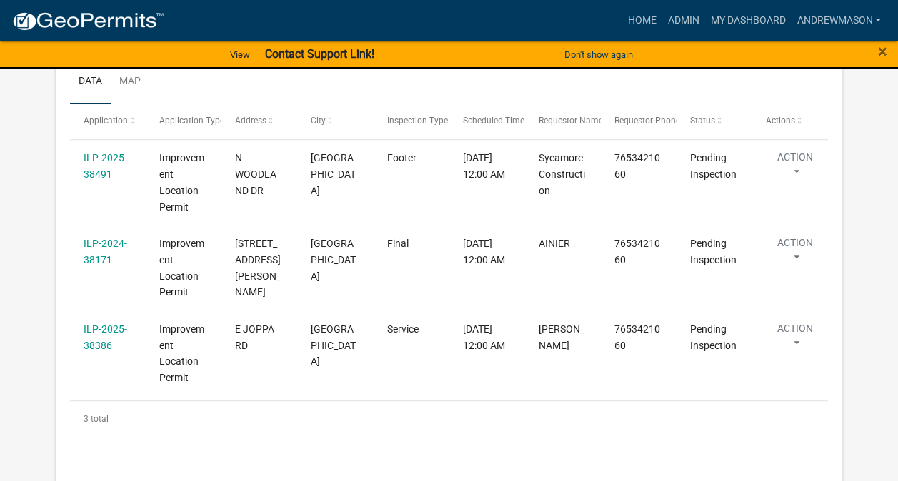
click at [100, 255] on link "ILP-2024-38171" at bounding box center [106, 252] width 44 height 28
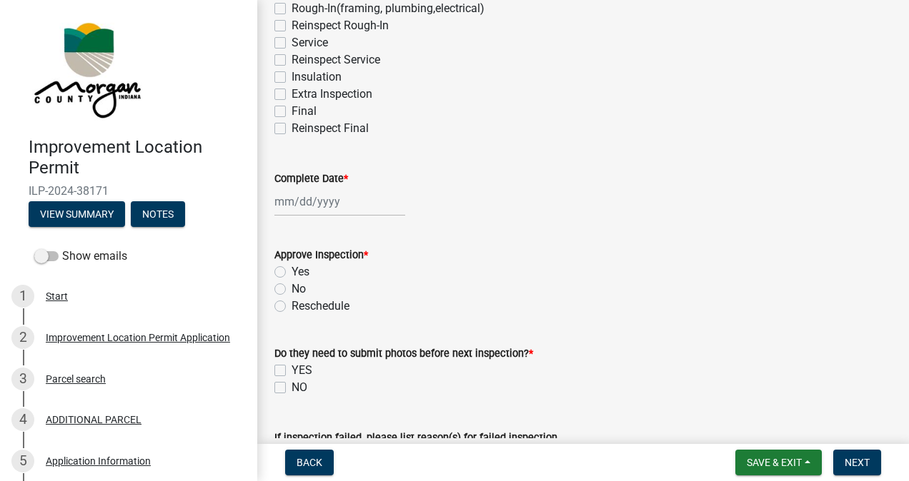
scroll to position [304, 0]
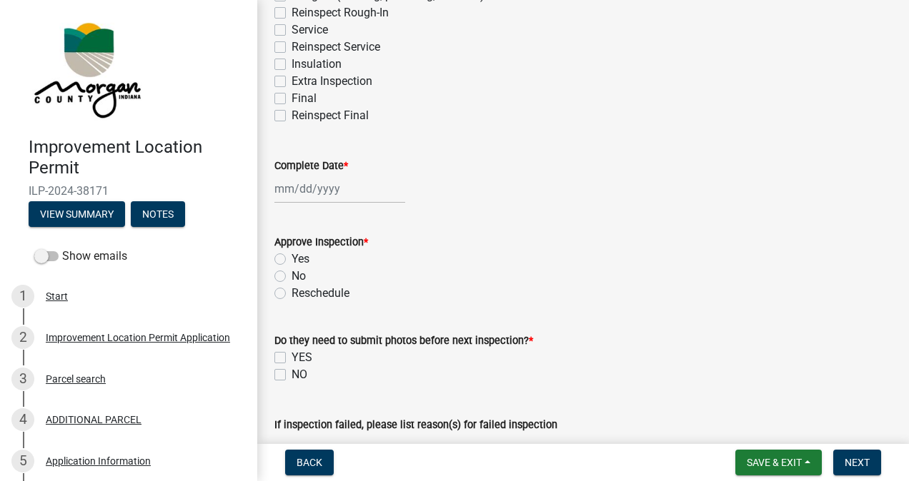
click at [291, 99] on label "Final" at bounding box center [303, 98] width 25 height 17
click at [291, 99] on input "Final" at bounding box center [295, 94] width 9 height 9
checkbox input "true"
checkbox input "false"
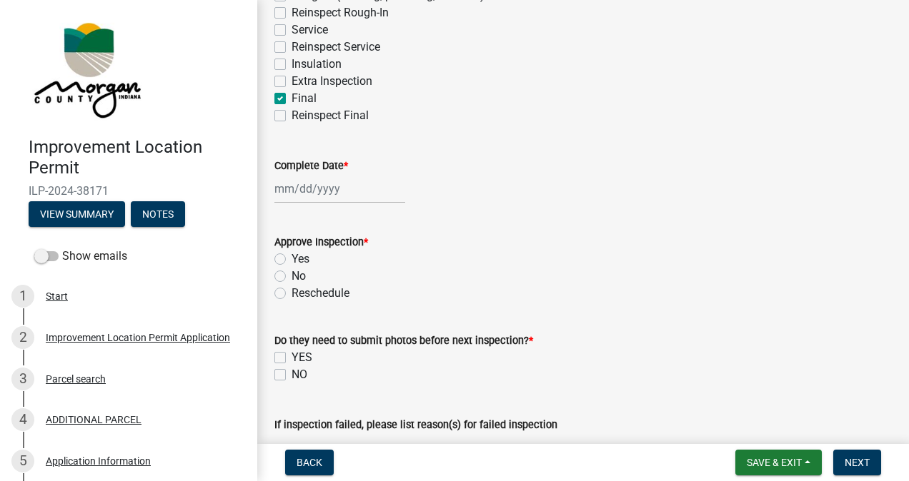
checkbox input "false"
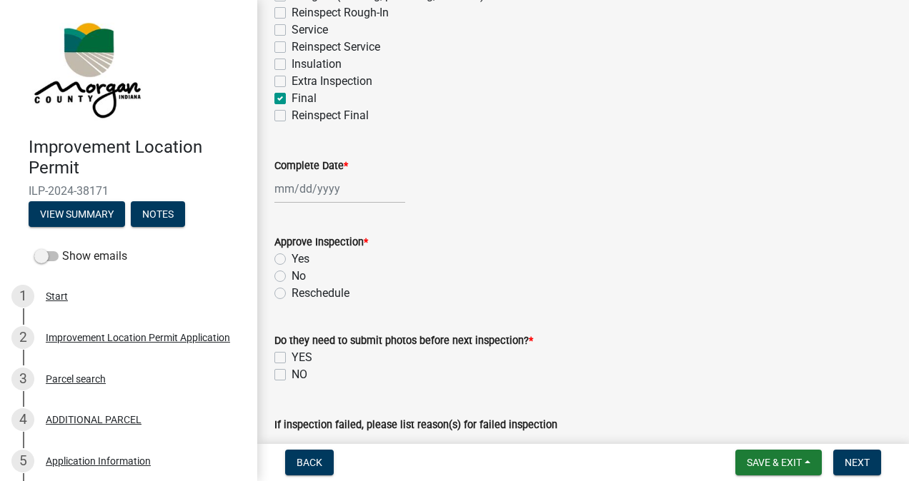
checkbox input "false"
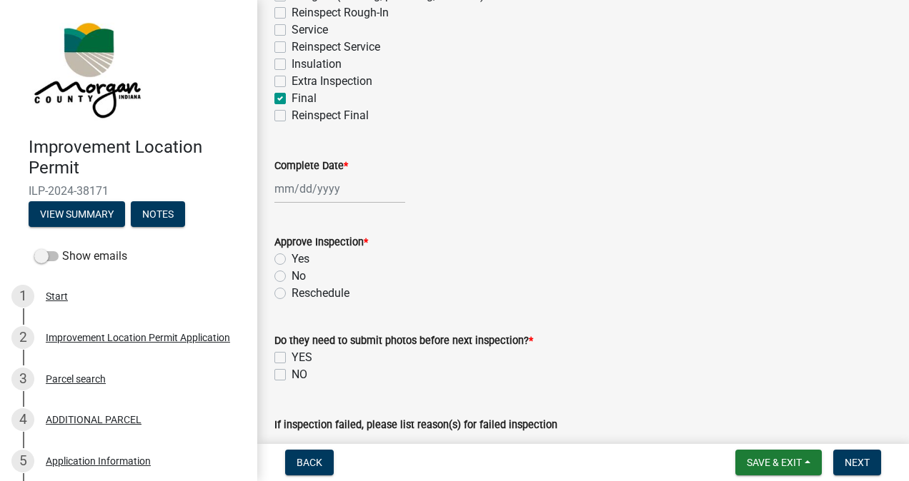
checkbox input "false"
checkbox input "true"
checkbox input "false"
click at [321, 194] on div at bounding box center [339, 188] width 131 height 29
select select "9"
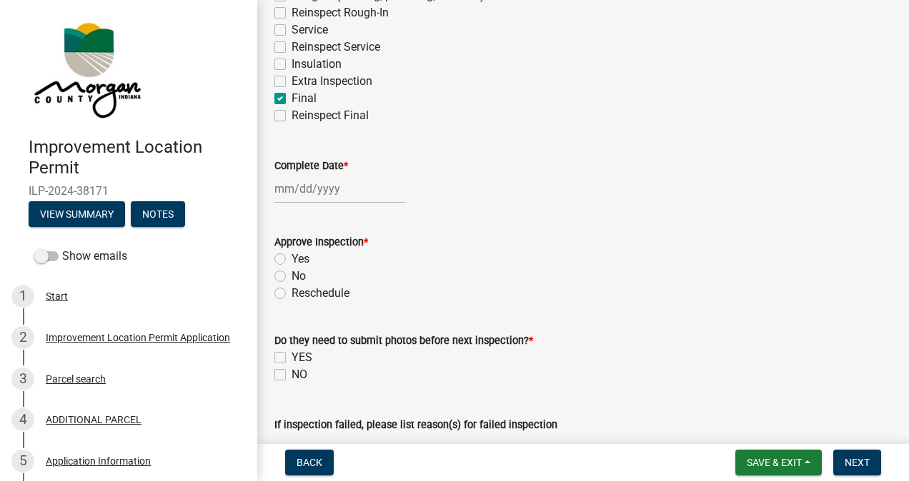
select select "2025"
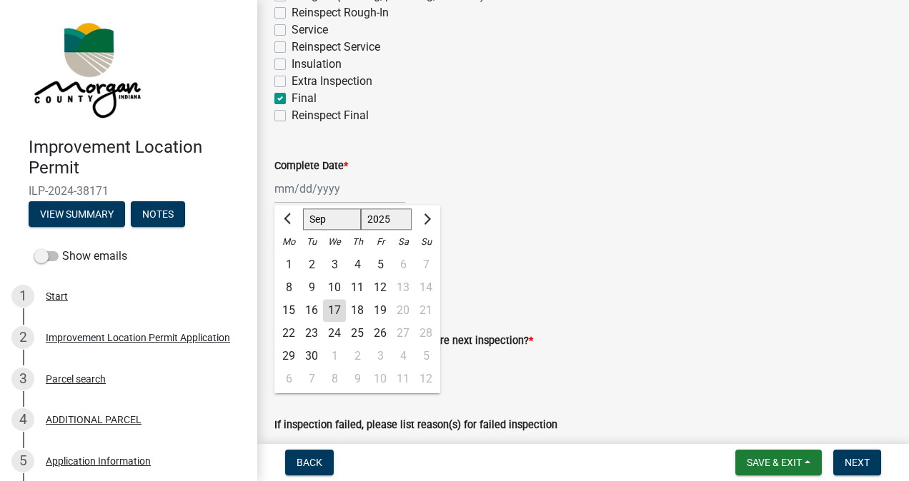
click at [336, 307] on div "17" at bounding box center [334, 310] width 23 height 23
type input "[DATE]"
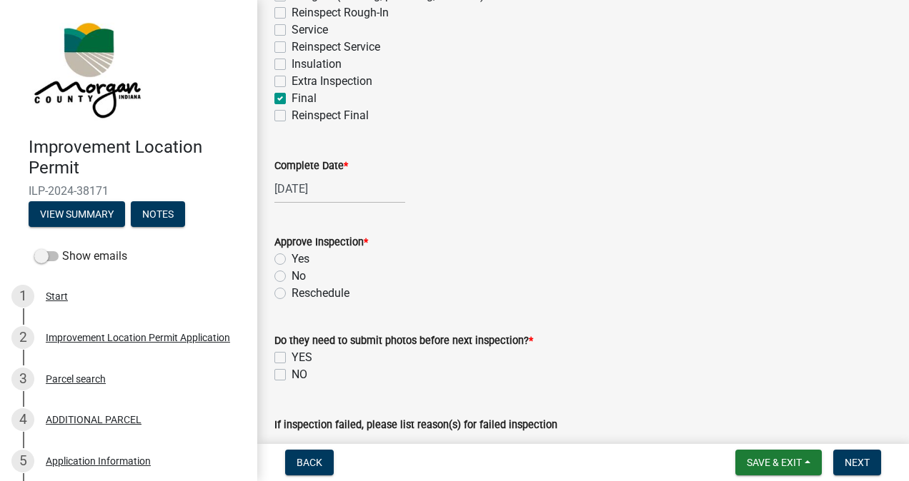
click at [291, 259] on label "Yes" at bounding box center [300, 259] width 18 height 17
click at [291, 259] on input "Yes" at bounding box center [295, 255] width 9 height 9
radio input "true"
click at [291, 374] on label "NO" at bounding box center [299, 374] width 16 height 17
click at [291, 374] on input "NO" at bounding box center [295, 370] width 9 height 9
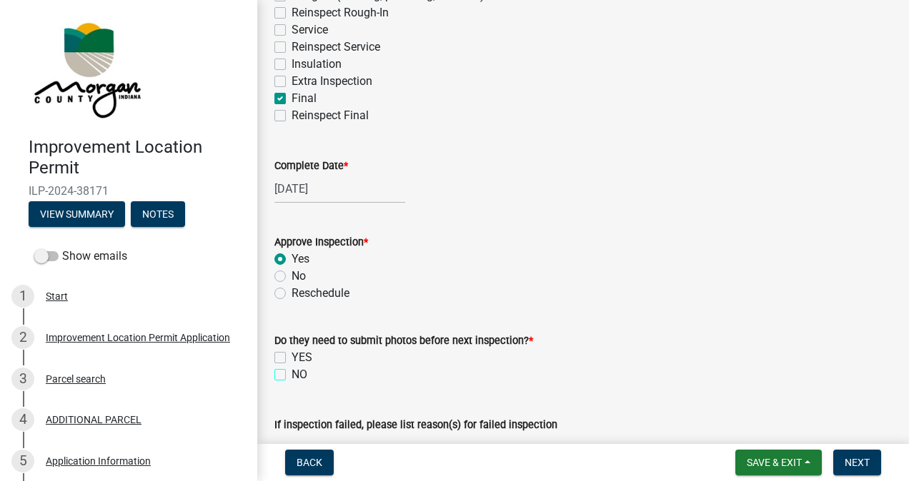
checkbox input "true"
checkbox input "false"
checkbox input "true"
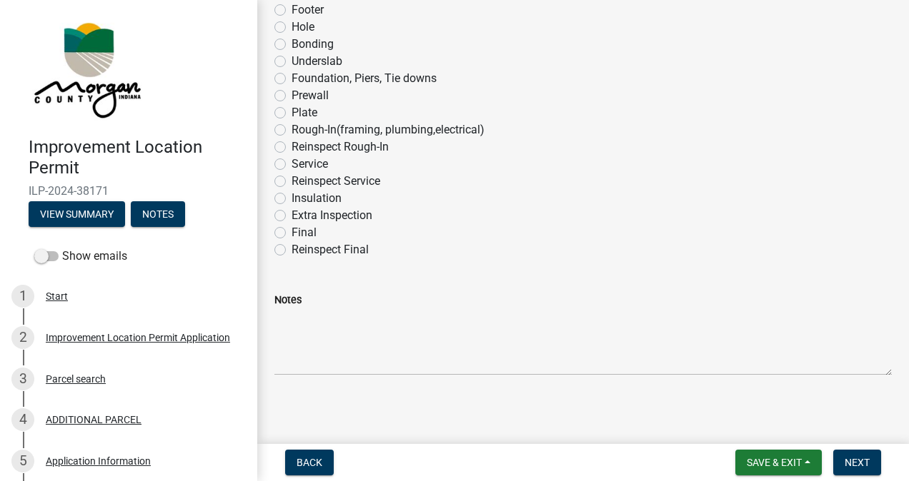
scroll to position [957, 0]
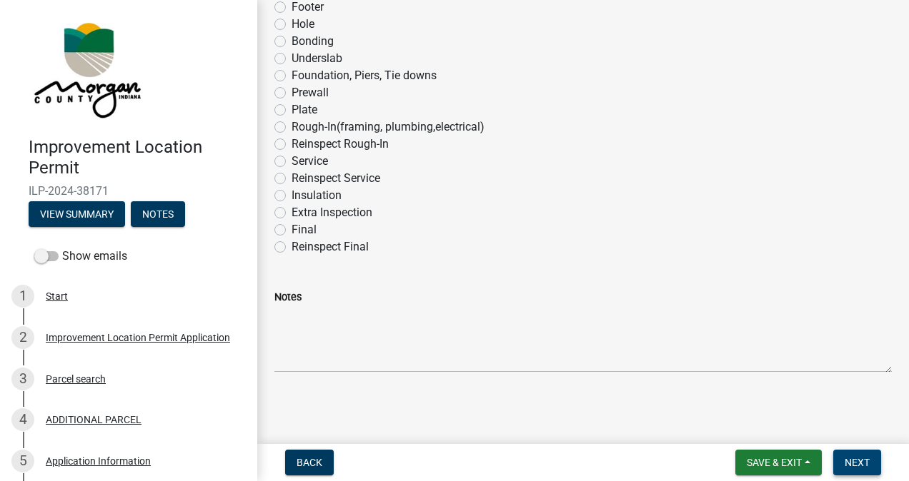
click at [847, 461] on span "Next" at bounding box center [856, 462] width 25 height 11
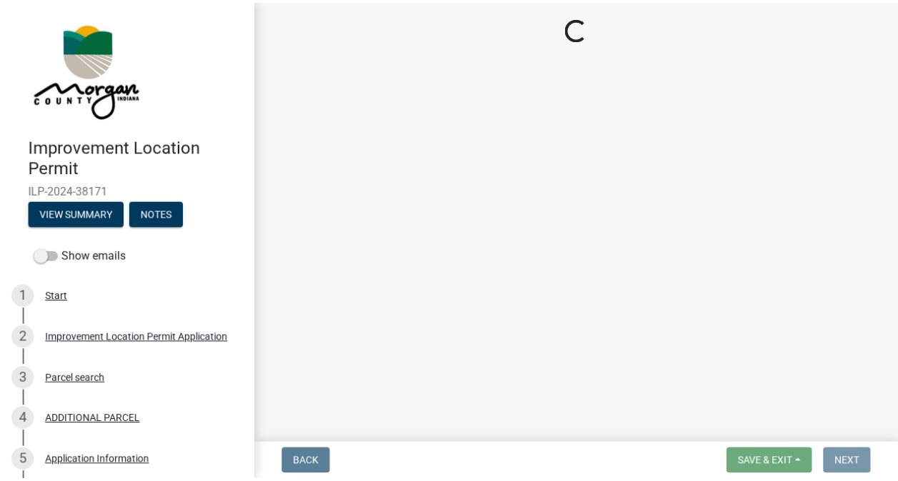
scroll to position [0, 0]
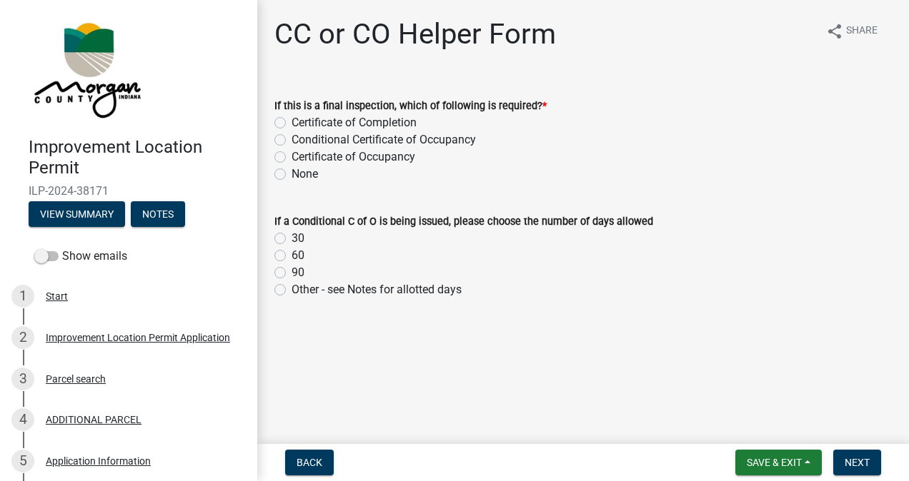
click at [291, 124] on label "Certificate of Completion" at bounding box center [353, 122] width 125 height 17
click at [291, 124] on input "Certificate of Completion" at bounding box center [295, 118] width 9 height 9
radio input "true"
click at [855, 458] on span "Next" at bounding box center [856, 462] width 25 height 11
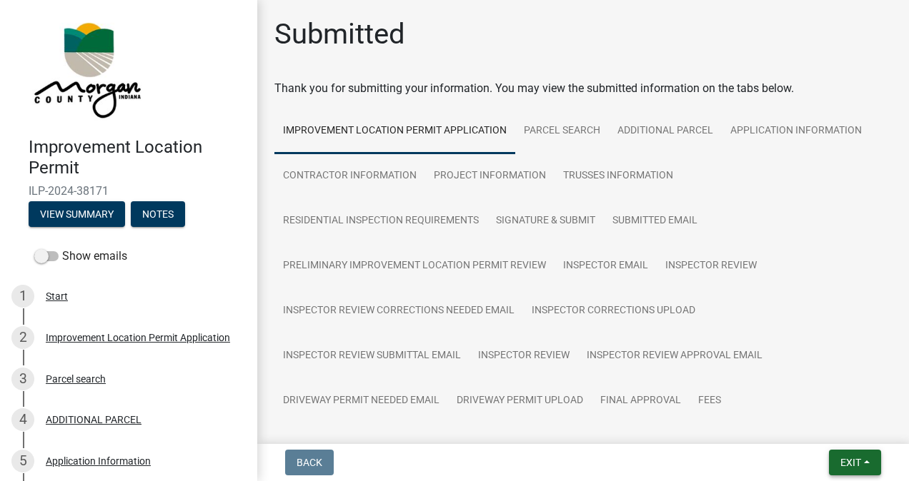
click at [840, 463] on span "Exit" at bounding box center [850, 462] width 21 height 11
click at [831, 425] on button "Save & Exit" at bounding box center [824, 426] width 114 height 34
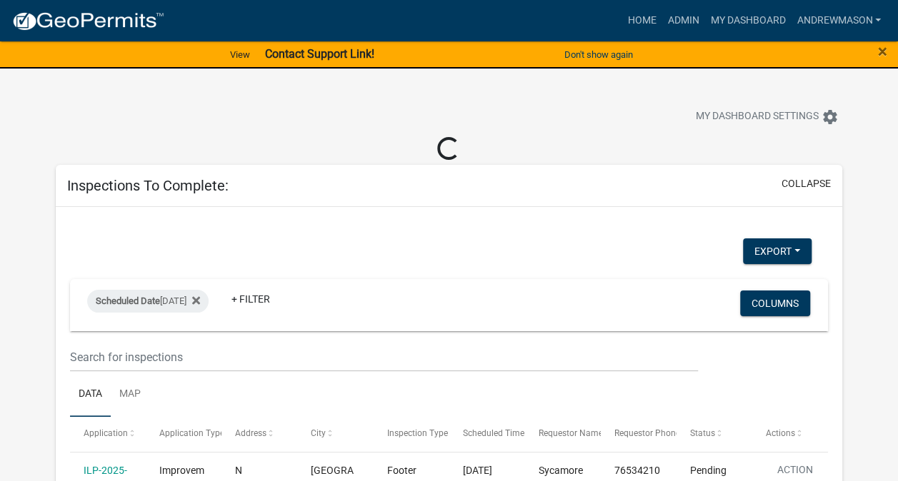
select select "3: 100"
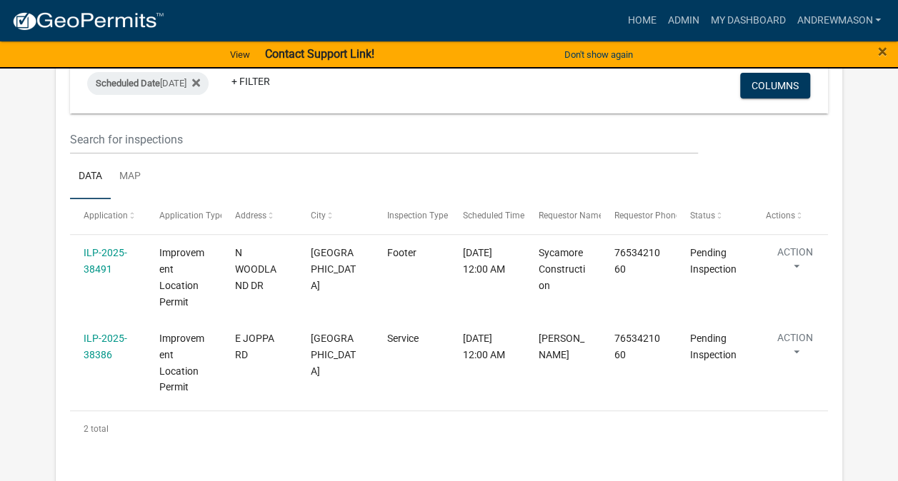
scroll to position [201, 0]
